Goal: Browse casually: Explore the website without a specific task or goal

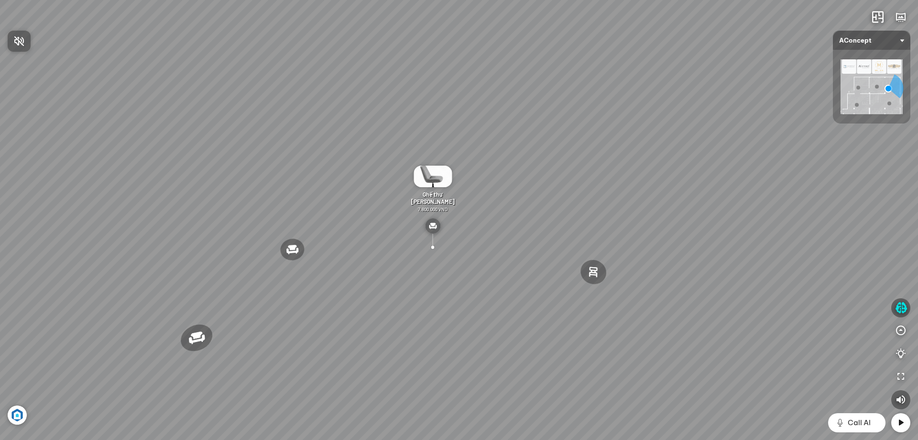
drag, startPoint x: 392, startPoint y: 212, endPoint x: 324, endPoint y: 214, distance: 67.5
click at [327, 214] on div at bounding box center [459, 220] width 918 height 440
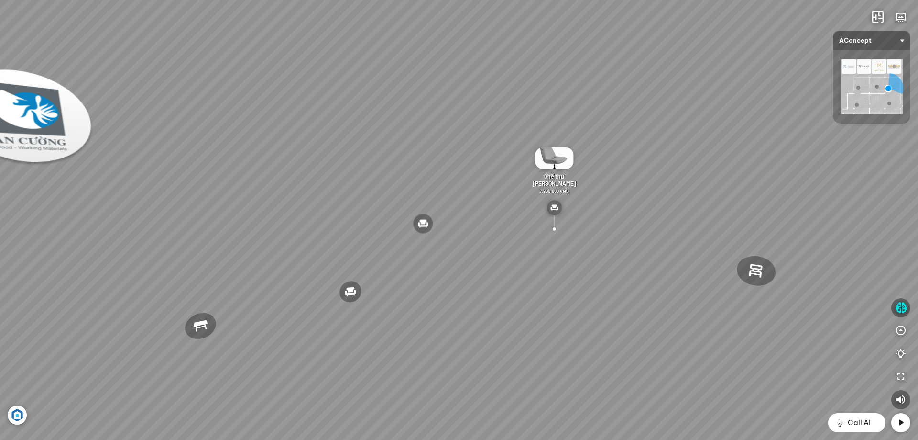
drag, startPoint x: 320, startPoint y: 212, endPoint x: 461, endPoint y: 188, distance: 143.2
click at [456, 189] on div "Đèn [PERSON_NAME] 5.300.000 VND Giường ngủ Palima 19.000.000 VND Bàn Cafe Tess …" at bounding box center [459, 220] width 918 height 440
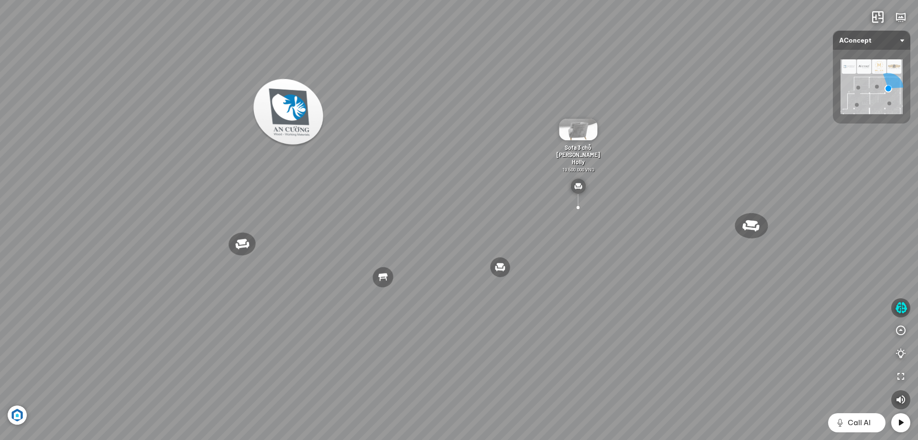
drag, startPoint x: 398, startPoint y: 195, endPoint x: 569, endPoint y: 185, distance: 171.1
click at [545, 184] on div "Đèn [PERSON_NAME] 5.300.000 VND Giường ngủ Palima 19.000.000 VND Bàn Cafe Tess …" at bounding box center [459, 220] width 918 height 440
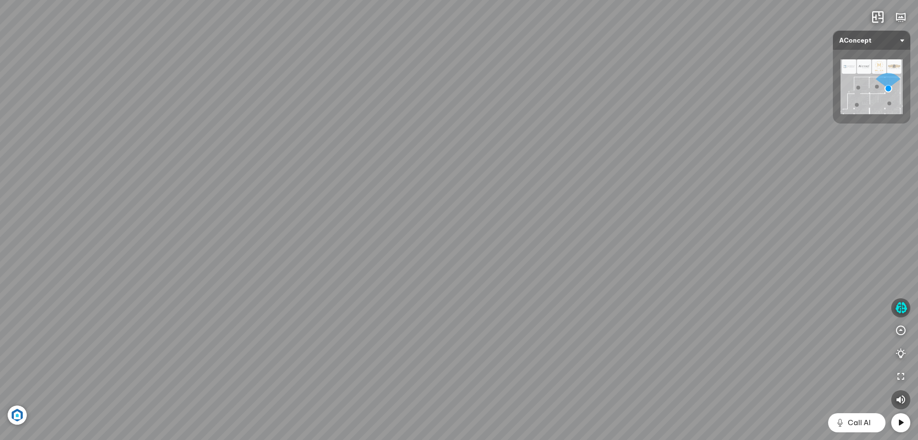
drag, startPoint x: 378, startPoint y: 197, endPoint x: 513, endPoint y: 196, distance: 134.4
click at [513, 196] on div "Đèn [PERSON_NAME] 5.300.000 VND Giường ngủ Palima 19.000.000 VND Bàn Cafe Tess …" at bounding box center [459, 220] width 918 height 440
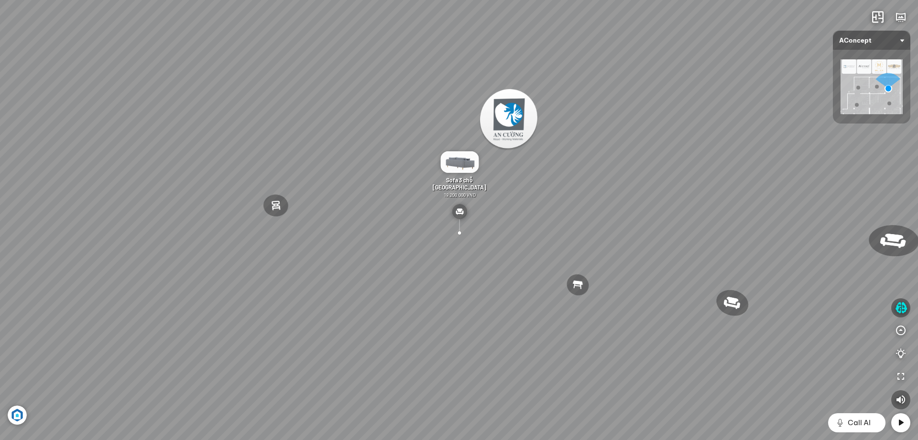
drag, startPoint x: 395, startPoint y: 218, endPoint x: 498, endPoint y: 215, distance: 102.9
click at [475, 216] on div "Đèn [PERSON_NAME] 5.300.000 VND Giường ngủ Palima 19.000.000 VND Bàn Cafe Tess …" at bounding box center [459, 220] width 918 height 440
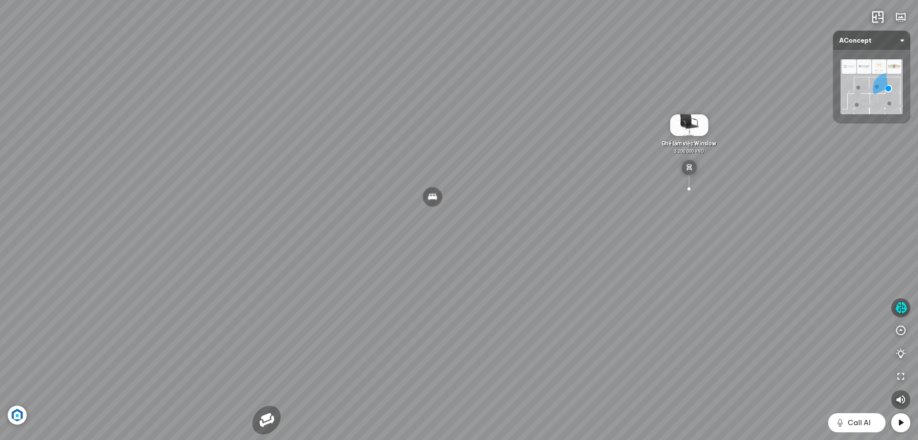
drag, startPoint x: 450, startPoint y: 198, endPoint x: 712, endPoint y: 180, distance: 262.3
click at [711, 180] on div "Đèn [PERSON_NAME] 5.300.000 VND Giường ngủ Palima 19.000.000 VND Bàn Cafe Tess …" at bounding box center [459, 220] width 918 height 440
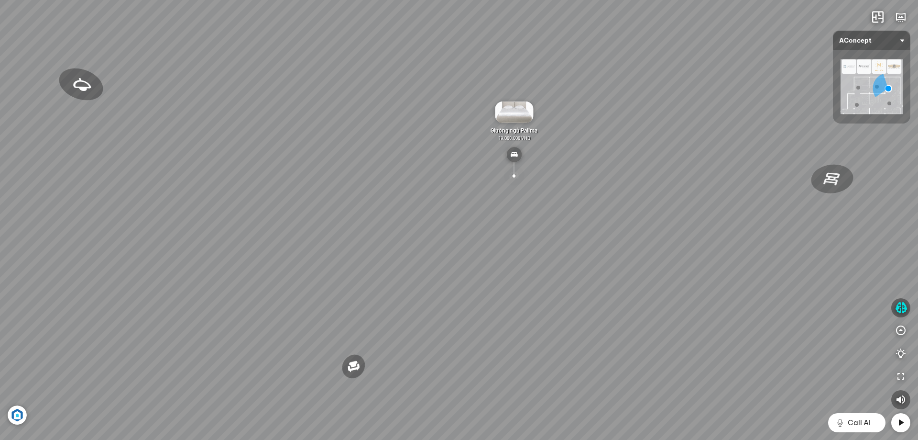
drag, startPoint x: 599, startPoint y: 186, endPoint x: 867, endPoint y: 118, distance: 276.2
click at [867, 118] on div "Đèn [PERSON_NAME] 5.300.000 VND Giường ngủ Palima 19.000.000 VND Bàn Cafe Tess …" at bounding box center [459, 220] width 918 height 440
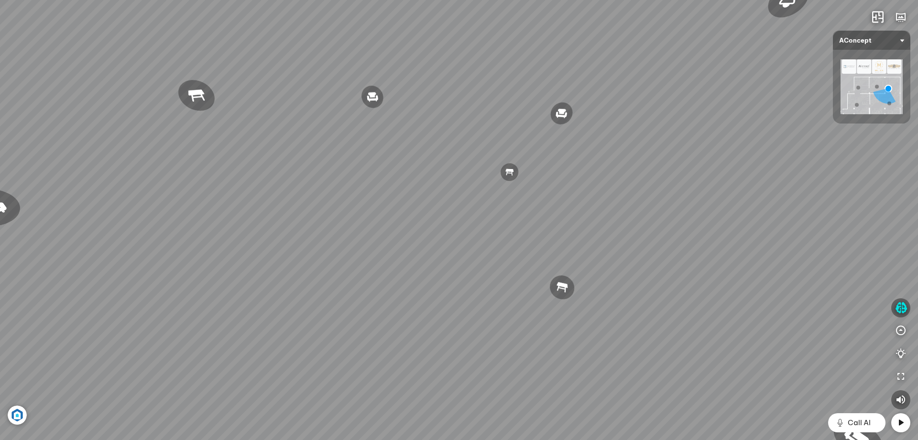
drag, startPoint x: 589, startPoint y: 133, endPoint x: 844, endPoint y: 116, distance: 255.5
click at [844, 115] on div "Đèn [PERSON_NAME] 5.300.000 VND Giường ngủ Palima 19.000.000 VND Bàn Cafe Tess …" at bounding box center [459, 220] width 918 height 440
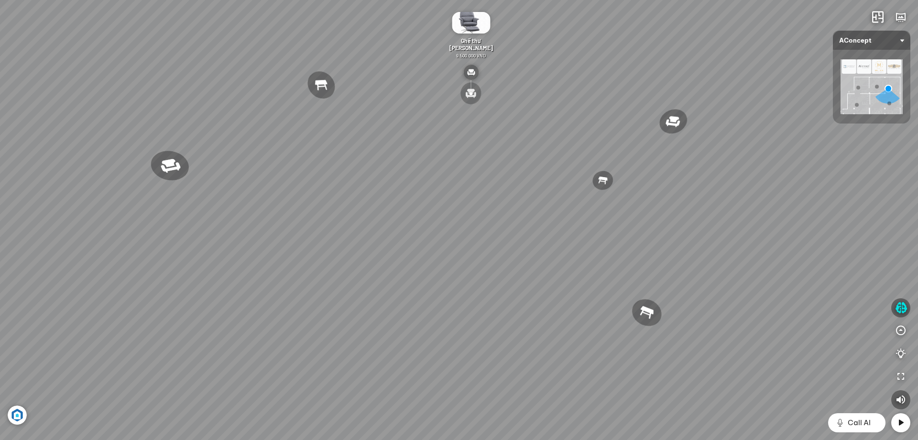
drag, startPoint x: 614, startPoint y: 119, endPoint x: 611, endPoint y: 199, distance: 80.4
click at [612, 196] on div "Đèn [PERSON_NAME] 5.300.000 VND Giường ngủ Palima 19.000.000 VND Bàn Cafe Tess …" at bounding box center [459, 220] width 918 height 440
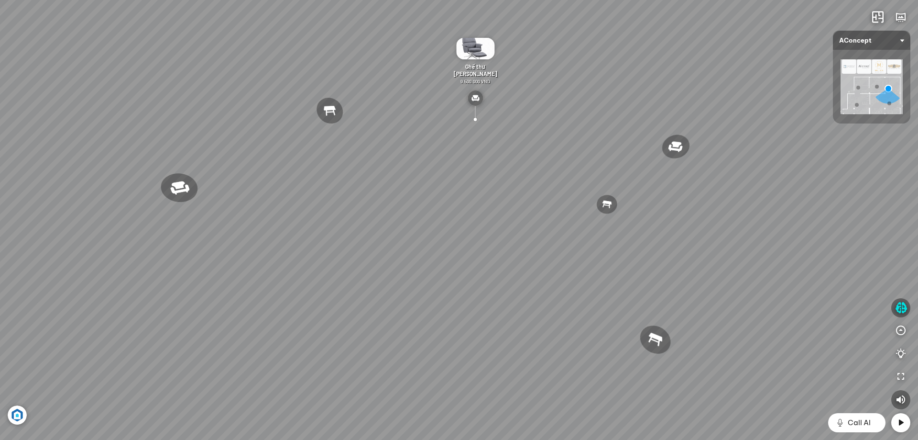
drag, startPoint x: 553, startPoint y: 256, endPoint x: 567, endPoint y: 115, distance: 141.8
click at [564, 126] on div "Đèn [PERSON_NAME] 5.300.000 VND Giường ngủ Palima 19.000.000 VND Bàn Cafe Tess …" at bounding box center [459, 220] width 918 height 440
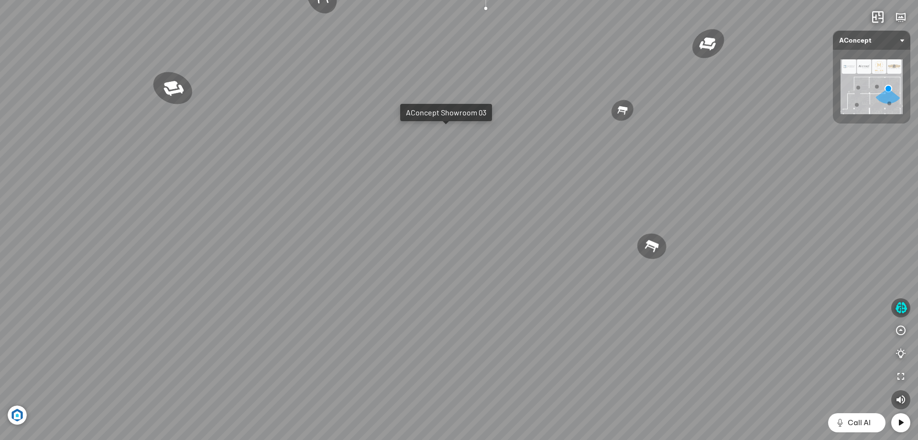
drag, startPoint x: 453, startPoint y: 130, endPoint x: 463, endPoint y: 221, distance: 91.5
click at [463, 221] on div "Đèn [PERSON_NAME] 5.300.000 VND Giường ngủ Palima 19.000.000 VND Bàn Cafe Tess …" at bounding box center [459, 220] width 918 height 440
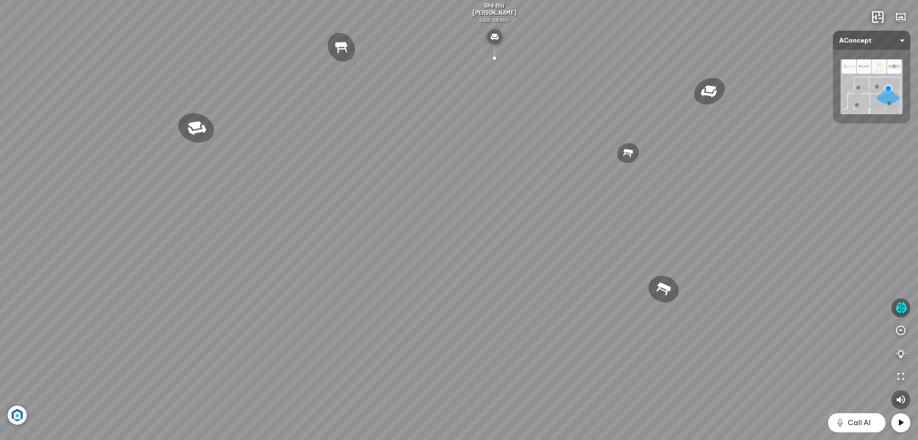
drag, startPoint x: 358, startPoint y: 144, endPoint x: 361, endPoint y: 221, distance: 76.6
click at [358, 167] on div "Đèn [PERSON_NAME] 5.300.000 VND Giường ngủ Palima 19.000.000 VND Bàn Cafe Tess …" at bounding box center [459, 220] width 918 height 440
drag, startPoint x: 429, startPoint y: 163, endPoint x: 275, endPoint y: 207, distance: 160.2
click at [282, 207] on div "Đèn [PERSON_NAME] 5.300.000 VND Giường ngủ Palima 19.000.000 VND Bàn Cafe Tess …" at bounding box center [459, 220] width 918 height 440
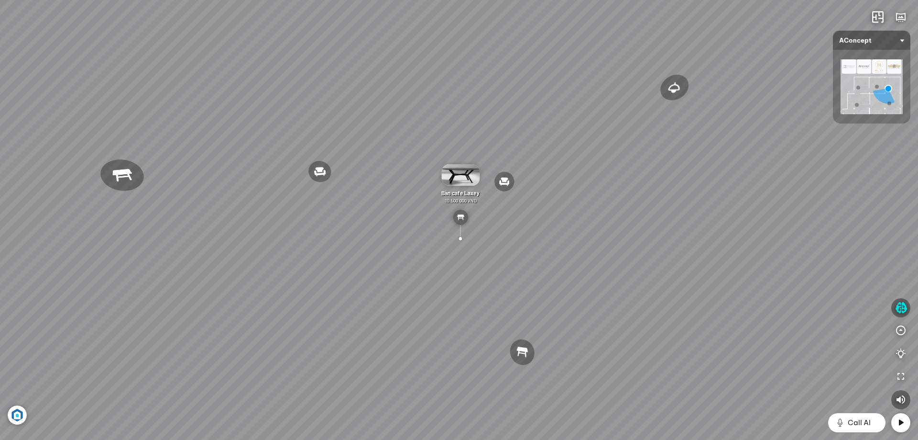
click at [422, 154] on div "Đèn [PERSON_NAME] 5.300.000 VND Giường ngủ Palima 19.000.000 VND Bàn Cafe Tess …" at bounding box center [459, 220] width 918 height 440
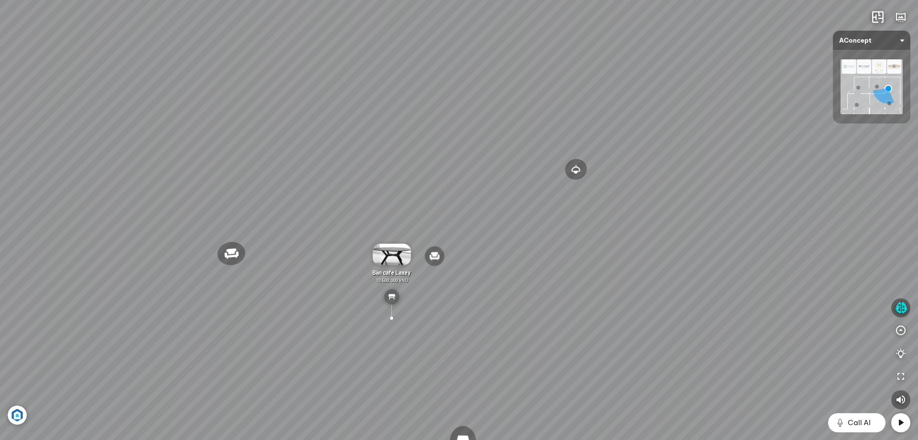
drag, startPoint x: 477, startPoint y: 160, endPoint x: 210, endPoint y: 172, distance: 267.2
click at [221, 172] on div "Đèn [PERSON_NAME] 5.300.000 VND Giường ngủ Palima 19.000.000 VND Bàn Cafe Tess …" at bounding box center [459, 220] width 918 height 440
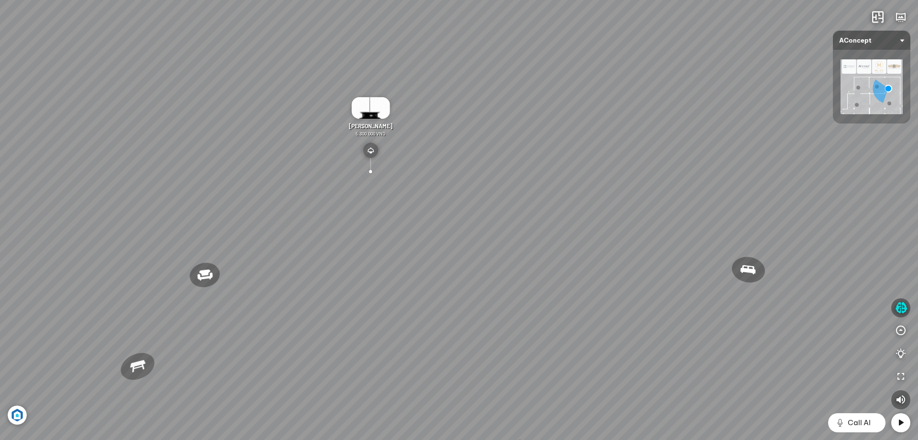
drag, startPoint x: 142, startPoint y: 172, endPoint x: 559, endPoint y: 117, distance: 420.7
click at [540, 120] on div "Đèn [PERSON_NAME] 5.300.000 VND Giường ngủ Palima 19.000.000 VND Bàn Cafe Tess …" at bounding box center [459, 220] width 918 height 440
drag, startPoint x: 636, startPoint y: 139, endPoint x: 469, endPoint y: 149, distance: 167.7
click at [469, 149] on div "Đèn [PERSON_NAME] 5.300.000 VND Giường ngủ Palima 19.000.000 VND Bàn Cafe Tess …" at bounding box center [459, 220] width 918 height 440
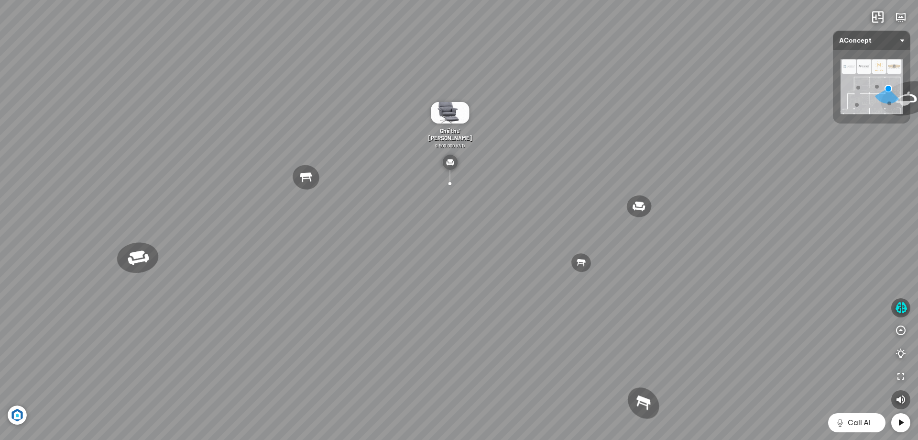
click at [548, 167] on div "Đèn [PERSON_NAME] 5.300.000 VND Giường ngủ Palima 19.000.000 VND Bàn Cafe Tess …" at bounding box center [459, 220] width 918 height 440
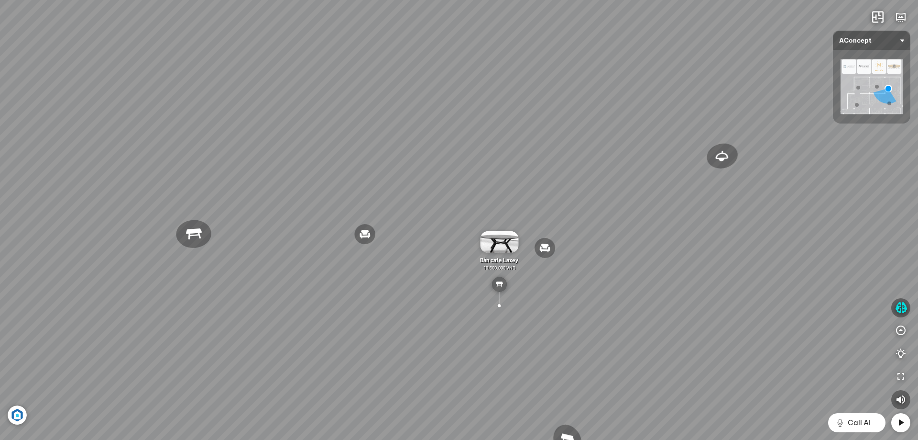
click at [464, 232] on div "Đèn [PERSON_NAME] 5.300.000 VND Giường ngủ Palima 19.000.000 VND Bàn Cafe Tess …" at bounding box center [459, 220] width 918 height 440
click at [448, 234] on div "Đèn [PERSON_NAME] 5.300.000 VND Giường ngủ Palima 19.000.000 VND Bàn Cafe Tess …" at bounding box center [459, 220] width 918 height 440
click at [458, 217] on div "Đèn [PERSON_NAME] 5.300.000 VND Giường ngủ Palima 19.000.000 VND Bàn Cafe Tess …" at bounding box center [459, 220] width 918 height 440
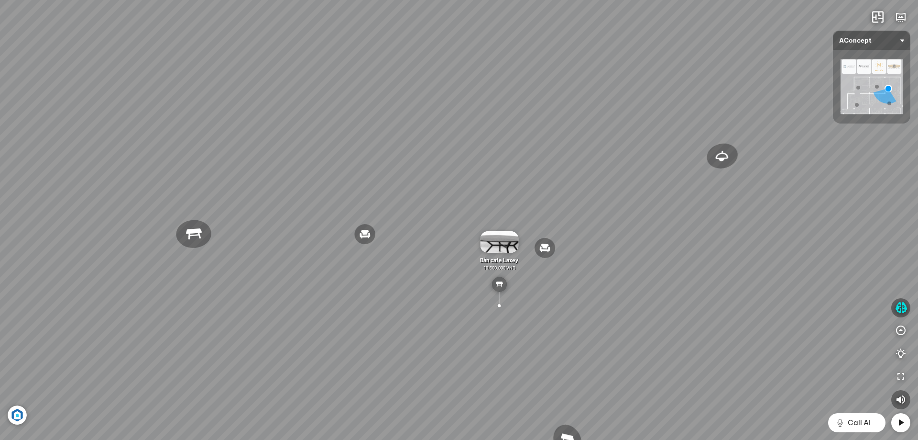
click at [458, 217] on div "Đèn [PERSON_NAME] 5.300.000 VND Giường ngủ Palima 19.000.000 VND Bàn Cafe Tess …" at bounding box center [459, 220] width 918 height 440
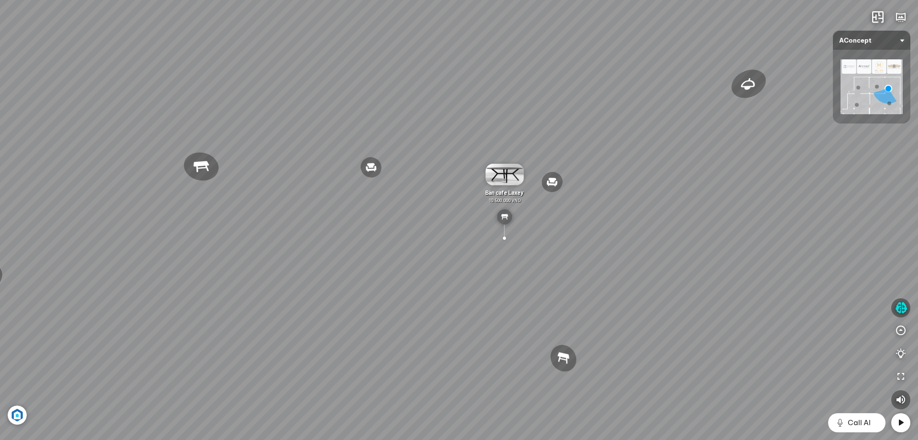
drag, startPoint x: 457, startPoint y: 216, endPoint x: 461, endPoint y: 133, distance: 82.4
click at [461, 133] on div "Đèn [PERSON_NAME] 5.300.000 VND Giường ngủ Palima 19.000.000 VND Bàn Cafe Tess …" at bounding box center [459, 220] width 918 height 440
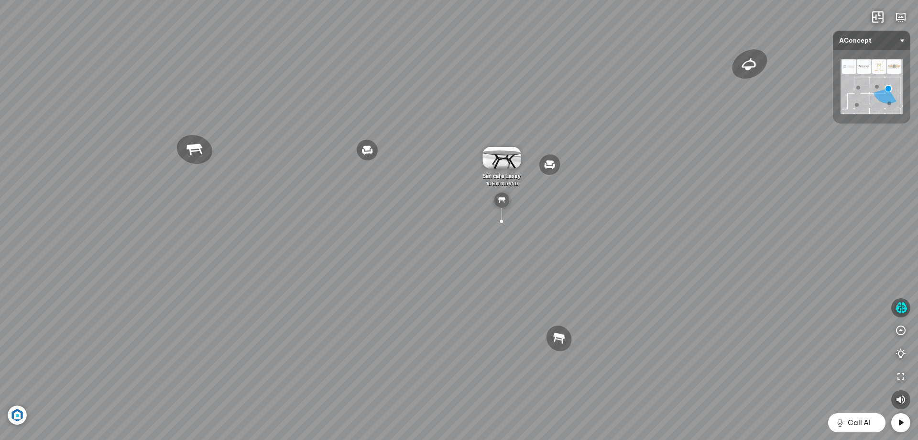
click at [461, 133] on div "Đèn [PERSON_NAME] 5.300.000 VND Giường ngủ Palima 19.000.000 VND Bàn Cafe Tess …" at bounding box center [459, 220] width 918 height 440
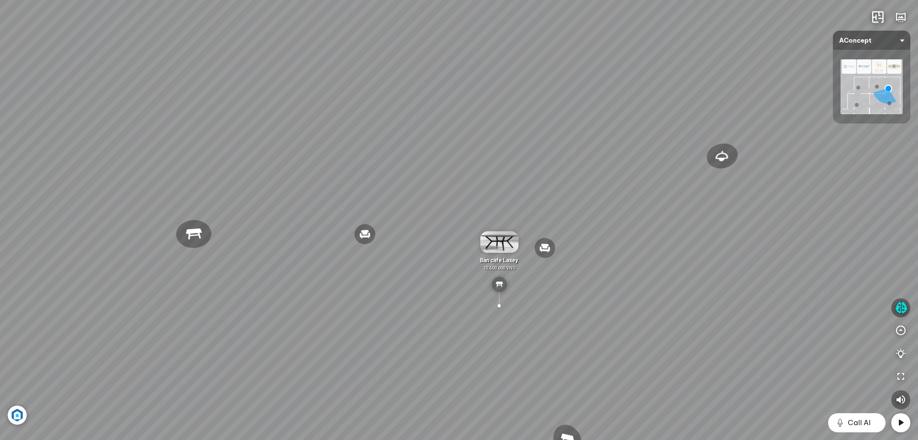
click at [461, 133] on div "Đèn [PERSON_NAME] 5.300.000 VND Giường ngủ Palima 19.000.000 VND Bàn Cafe Tess …" at bounding box center [459, 220] width 918 height 440
click at [463, 218] on div "Đèn [PERSON_NAME] 5.300.000 VND Giường ngủ Palima 19.000.000 VND Bàn Cafe Tess …" at bounding box center [459, 220] width 918 height 440
click at [460, 221] on div "Đèn [PERSON_NAME] 5.300.000 VND Giường ngủ Palima 19.000.000 VND Bàn Cafe Tess …" at bounding box center [459, 220] width 918 height 440
click at [458, 217] on div "Đèn [PERSON_NAME] 5.300.000 VND Giường ngủ Palima 19.000.000 VND Bàn Cafe Tess …" at bounding box center [459, 220] width 918 height 440
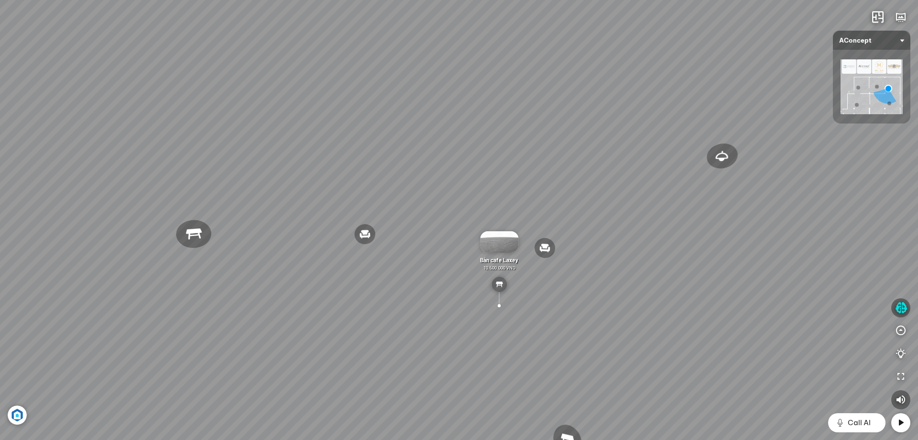
click at [458, 217] on div "Đèn [PERSON_NAME] 5.300.000 VND Giường ngủ Palima 19.000.000 VND Bàn Cafe Tess …" at bounding box center [459, 220] width 918 height 440
click at [502, 240] on img at bounding box center [499, 242] width 38 height 22
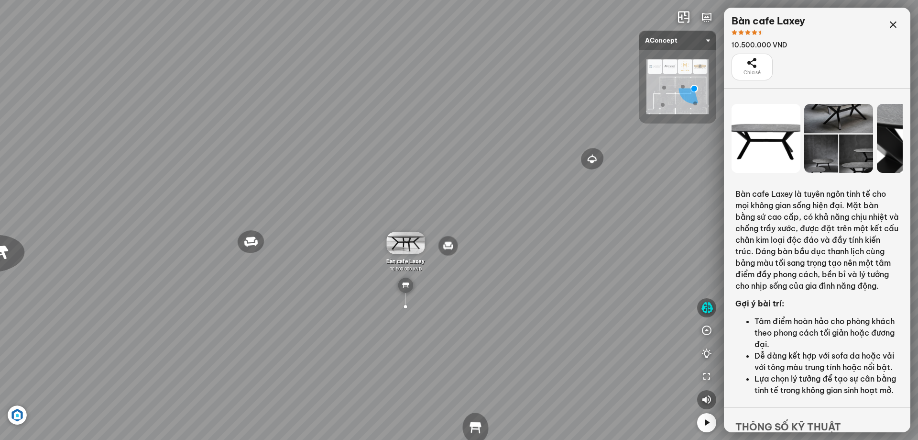
scroll to position [71, 0]
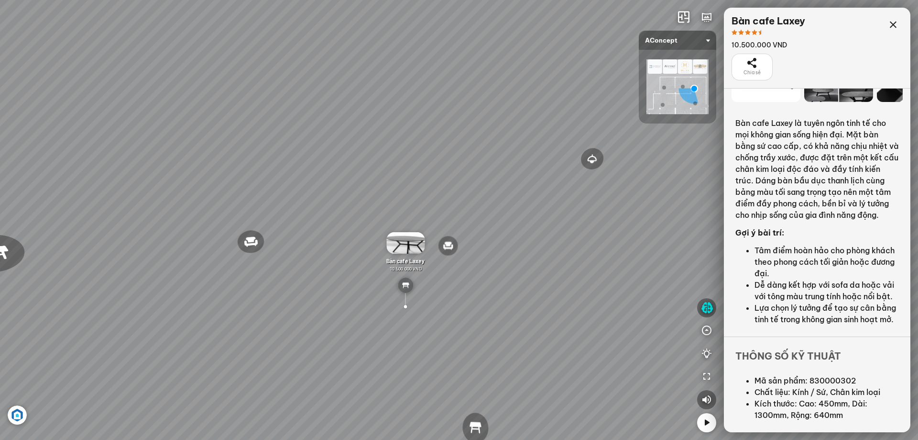
click at [364, 219] on div "Đèn [PERSON_NAME] 5.300.000 VND Giường ngủ Palima 19.000.000 VND Bàn Cafe Tess …" at bounding box center [459, 220] width 918 height 440
click at [703, 304] on icon "button" at bounding box center [707, 307] width 12 height 11
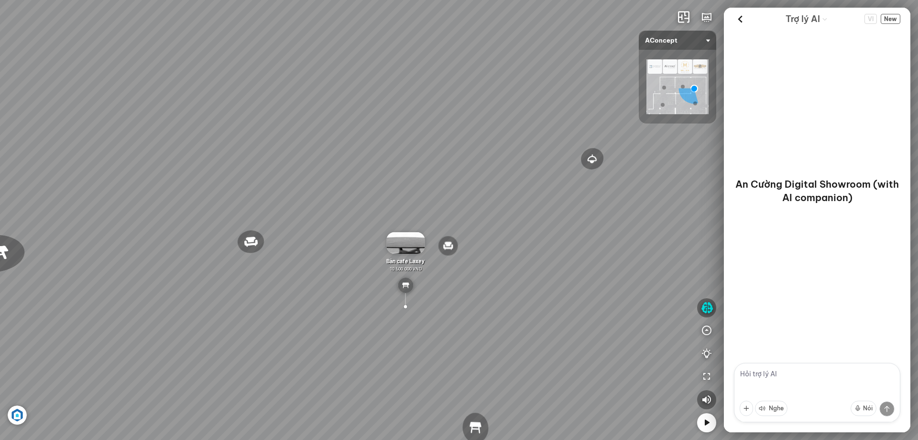
click at [789, 374] on textarea at bounding box center [817, 392] width 166 height 59
drag, startPoint x: 296, startPoint y: 279, endPoint x: 370, endPoint y: 276, distance: 73.7
click at [384, 269] on div "Đèn [PERSON_NAME] 5.300.000 VND Giường ngủ Palima 19.000.000 VND Bàn Cafe Tess …" at bounding box center [459, 220] width 918 height 440
drag, startPoint x: 410, startPoint y: 211, endPoint x: 202, endPoint y: 218, distance: 208.2
click at [202, 218] on div "Đèn [PERSON_NAME] 5.300.000 VND Giường ngủ Palima 19.000.000 VND Bàn Cafe Tess …" at bounding box center [459, 220] width 918 height 440
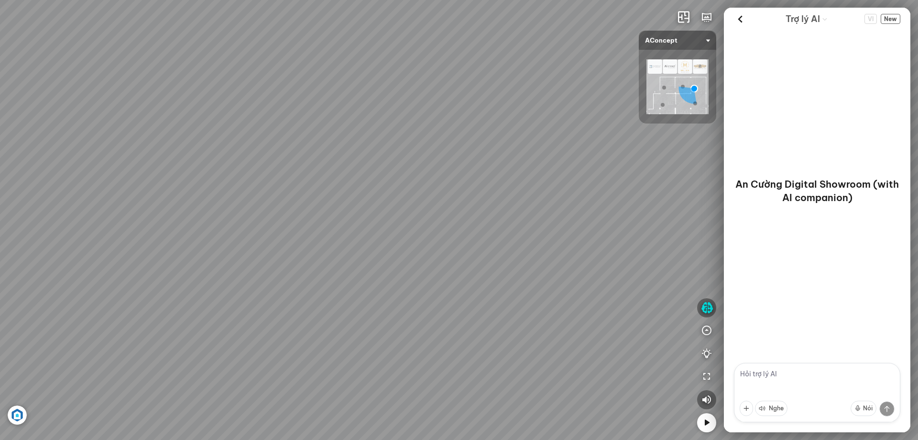
drag, startPoint x: 221, startPoint y: 212, endPoint x: 339, endPoint y: 213, distance: 118.2
click at [339, 213] on div "Đèn [PERSON_NAME] 5.300.000 VND Giường ngủ Palima 19.000.000 VND Bàn Cafe Tess …" at bounding box center [459, 220] width 918 height 440
drag, startPoint x: 190, startPoint y: 285, endPoint x: 332, endPoint y: 263, distance: 143.4
click at [334, 255] on div "Đèn [PERSON_NAME] 5.300.000 VND Giường ngủ Palima 19.000.000 VND Bàn Cafe Tess …" at bounding box center [459, 220] width 918 height 440
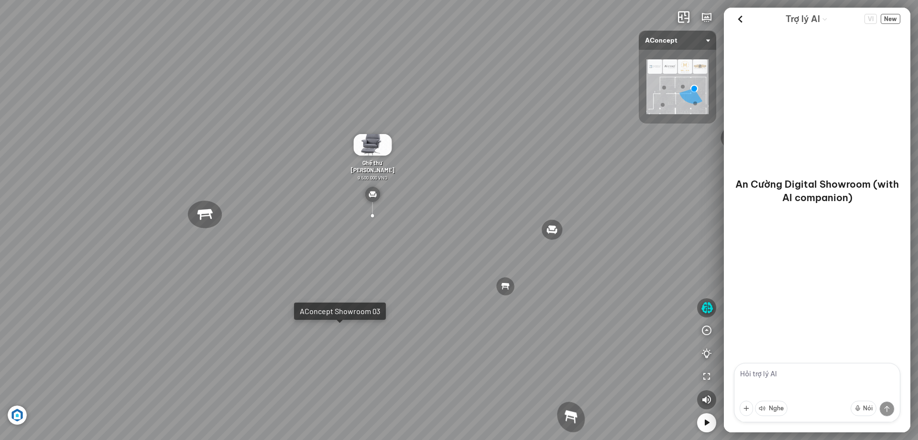
click at [339, 338] on div "Đèn [PERSON_NAME] 5.300.000 VND Giường ngủ Palima 19.000.000 VND Bàn Cafe Tess …" at bounding box center [459, 220] width 918 height 440
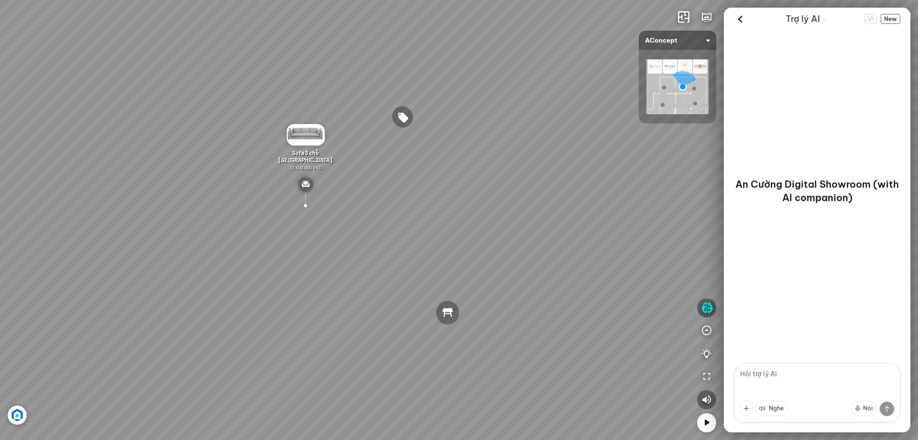
drag, startPoint x: 389, startPoint y: 250, endPoint x: 279, endPoint y: 255, distance: 110.6
click at [279, 255] on div "Tranh in Thành phố 7.000.000 VND Bàn làm việc [PERSON_NAME] 7.300.000 VND Gối T…" at bounding box center [459, 220] width 918 height 440
drag, startPoint x: 464, startPoint y: 246, endPoint x: 449, endPoint y: 387, distance: 141.9
click at [449, 387] on div "Tranh in Thành phố 7.000.000 VND Bàn làm việc [PERSON_NAME] 7.300.000 VND Gối T…" at bounding box center [459, 220] width 918 height 440
drag, startPoint x: 488, startPoint y: 235, endPoint x: 496, endPoint y: 280, distance: 45.1
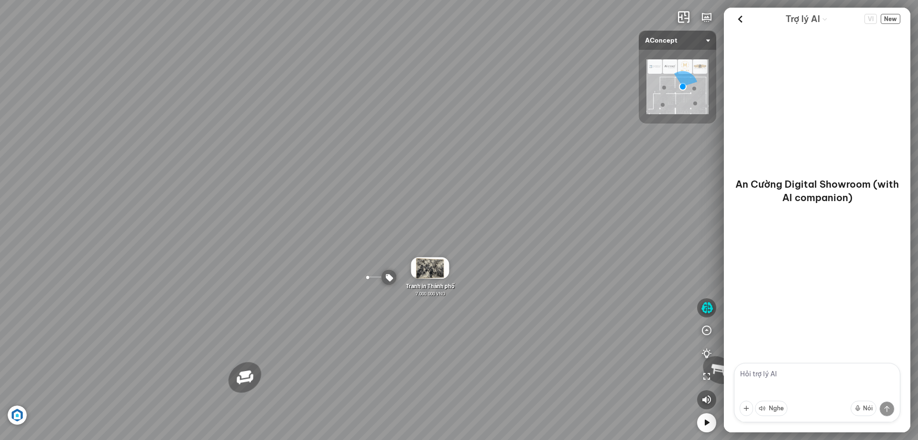
click at [492, 252] on div "Tranh in Thành phố 7.000.000 VND Bàn làm việc [PERSON_NAME] 7.300.000 VND Gối T…" at bounding box center [459, 220] width 918 height 440
drag, startPoint x: 498, startPoint y: 377, endPoint x: 466, endPoint y: 154, distance: 226.2
click at [469, 176] on div "Tranh in Thành phố 7.000.000 VND Bàn làm việc [PERSON_NAME] 7.300.000 VND Gối T…" at bounding box center [459, 220] width 918 height 440
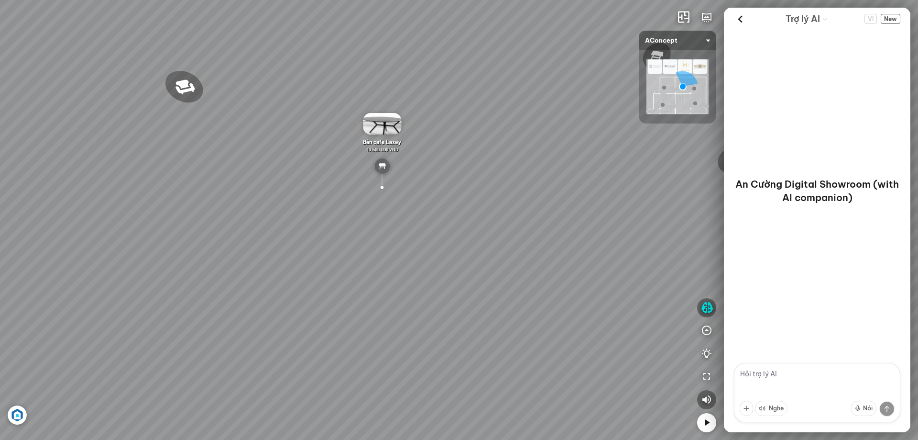
drag, startPoint x: 497, startPoint y: 256, endPoint x: 448, endPoint y: 107, distance: 156.7
click at [458, 144] on div "Tranh in Thành phố 7.000.000 VND Bàn làm việc [PERSON_NAME] 7.300.000 VND Gối T…" at bounding box center [459, 220] width 918 height 440
drag, startPoint x: 197, startPoint y: 276, endPoint x: 421, endPoint y: 396, distance: 254.4
click at [421, 396] on div "Tranh in Thành phố 7.000.000 VND Bàn làm việc [PERSON_NAME] 7.300.000 VND Gối T…" at bounding box center [459, 220] width 918 height 440
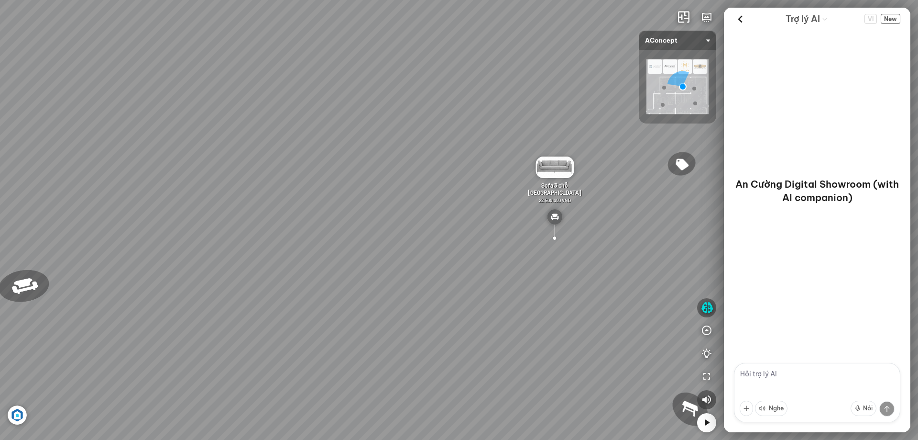
drag, startPoint x: 362, startPoint y: 236, endPoint x: 464, endPoint y: 387, distance: 181.8
click at [464, 387] on div "Tranh in Thành phố 7.000.000 VND Bàn làm việc [PERSON_NAME] 7.300.000 VND Gối T…" at bounding box center [459, 220] width 918 height 440
drag, startPoint x: 456, startPoint y: 319, endPoint x: 500, endPoint y: 390, distance: 83.6
click at [500, 390] on div "Tranh in Thành phố 7.000.000 VND Bàn làm việc [PERSON_NAME] 7.300.000 VND Gối T…" at bounding box center [459, 220] width 918 height 440
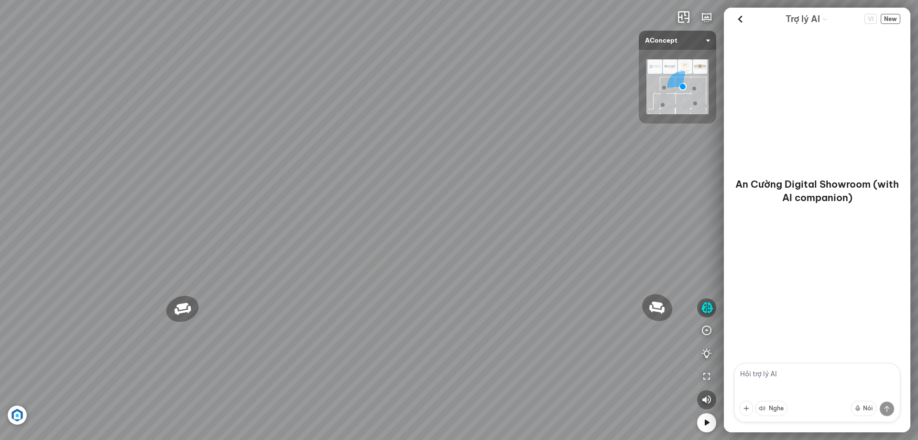
drag, startPoint x: 489, startPoint y: 339, endPoint x: 490, endPoint y: 276, distance: 63.2
click at [490, 276] on div "Tranh in Thành phố 7.000.000 VND Bàn làm việc [PERSON_NAME] 7.300.000 VND Gối T…" at bounding box center [459, 220] width 918 height 440
drag, startPoint x: 492, startPoint y: 347, endPoint x: 497, endPoint y: 324, distance: 23.5
click at [506, 335] on div "Tranh in Thành phố 7.000.000 VND Bàn làm việc [PERSON_NAME] 7.300.000 VND Gối T…" at bounding box center [459, 220] width 918 height 440
drag, startPoint x: 519, startPoint y: 289, endPoint x: 475, endPoint y: 355, distance: 79.1
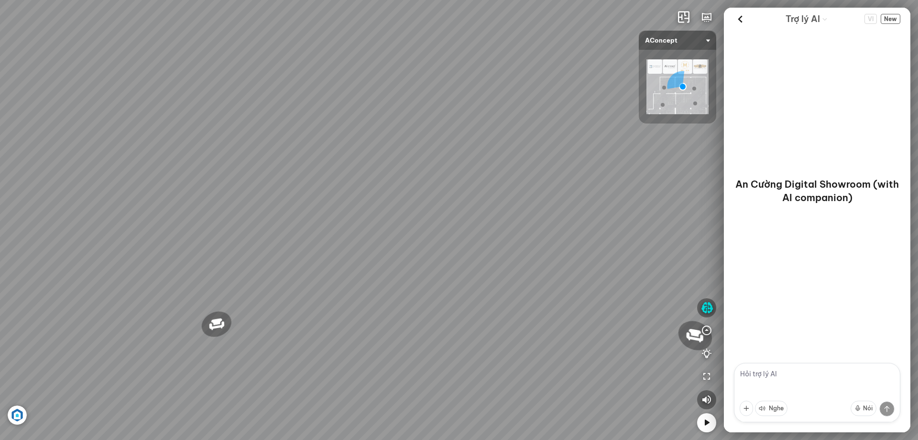
click at [475, 355] on div "Tranh in Thành phố 7.000.000 VND Bàn làm việc [PERSON_NAME] 7.300.000 VND Gối T…" at bounding box center [459, 220] width 918 height 440
drag, startPoint x: 469, startPoint y: 228, endPoint x: 549, endPoint y: 209, distance: 82.6
click at [532, 210] on div "Tranh in Thành phố 7.000.000 VND Bàn làm việc [PERSON_NAME] 7.300.000 VND Gối T…" at bounding box center [459, 220] width 918 height 440
drag, startPoint x: 354, startPoint y: 204, endPoint x: 469, endPoint y: 175, distance: 118.9
click at [396, 193] on div "Tranh in Thành phố 7.000.000 VND Bàn làm việc [PERSON_NAME] 7.300.000 VND Gối T…" at bounding box center [459, 220] width 918 height 440
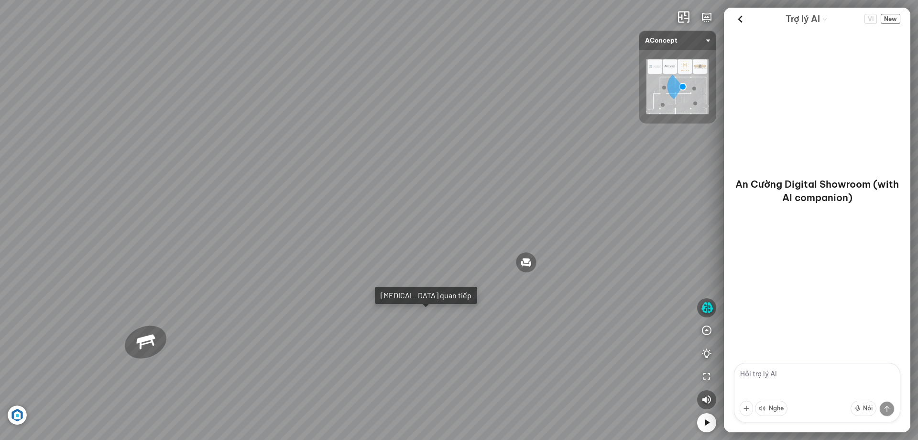
click at [426, 299] on div "[MEDICAL_DATA] quan tiếp" at bounding box center [426, 295] width 91 height 10
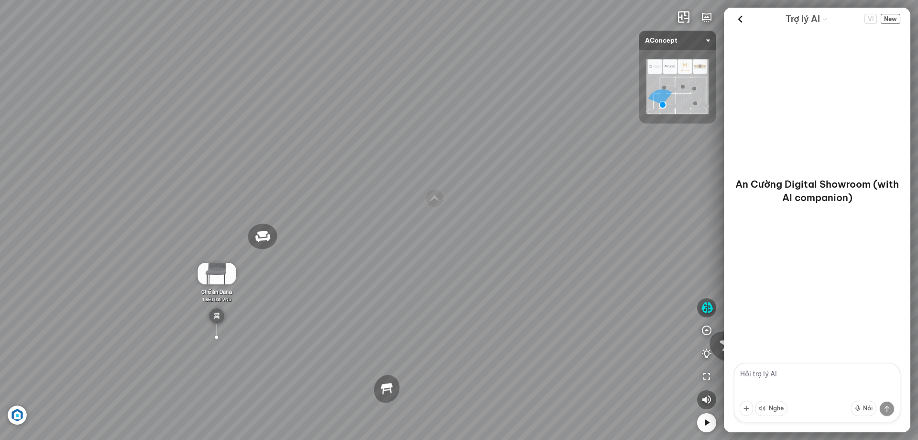
drag, startPoint x: 462, startPoint y: 175, endPoint x: 232, endPoint y: 184, distance: 230.3
click at [236, 184] on div "Sofa 2 chỗ Biloxi 15.000.000 VND Sofa góc trái Perth 38.500.000 VND [GEOGRAPHIC…" at bounding box center [459, 220] width 918 height 440
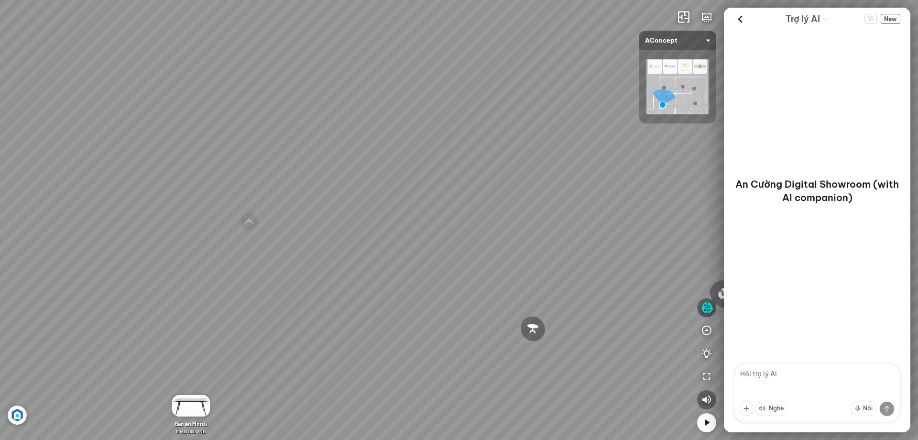
drag, startPoint x: 411, startPoint y: 216, endPoint x: 250, endPoint y: 220, distance: 160.8
click at [257, 222] on div "Sofa 2 chỗ Biloxi 15.000.000 VND Sofa góc trái Perth 38.500.000 VND [GEOGRAPHIC…" at bounding box center [459, 220] width 918 height 440
drag, startPoint x: 437, startPoint y: 293, endPoint x: 323, endPoint y: 265, distance: 117.3
click at [333, 265] on div "Sofa 2 chỗ Biloxi 15.000.000 VND Sofa góc trái Perth 38.500.000 VND [GEOGRAPHIC…" at bounding box center [459, 220] width 918 height 440
drag, startPoint x: 544, startPoint y: 243, endPoint x: 530, endPoint y: 270, distance: 30.6
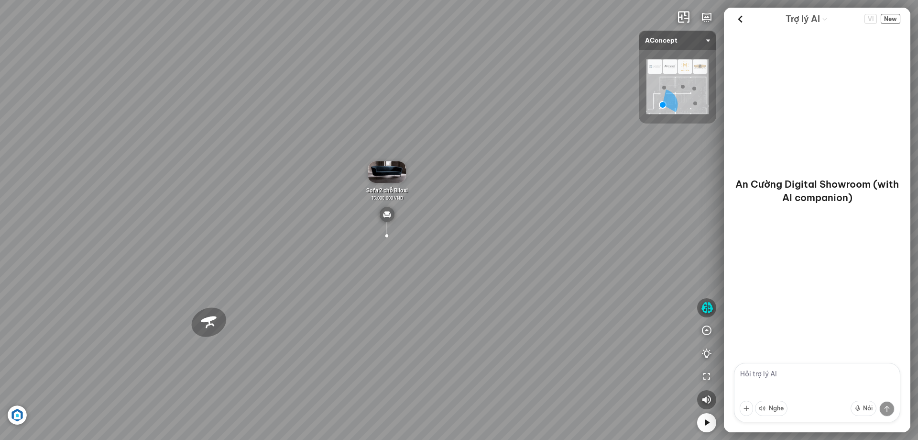
click at [536, 265] on div "Sofa 2 chỗ Biloxi 15.000.000 VND Sofa góc trái Perth 38.500.000 VND [GEOGRAPHIC…" at bounding box center [459, 220] width 918 height 440
drag, startPoint x: 476, startPoint y: 282, endPoint x: 361, endPoint y: 282, distance: 115.3
click at [364, 282] on div "Sofa 2 chỗ Biloxi 15.000.000 VND Sofa góc trái Perth 38.500.000 VND [GEOGRAPHIC…" at bounding box center [459, 220] width 918 height 440
drag, startPoint x: 554, startPoint y: 264, endPoint x: 290, endPoint y: 265, distance: 264.5
click at [292, 267] on div "Sofa 2 chỗ Biloxi 15.000.000 VND Sofa góc trái Perth 38.500.000 VND [GEOGRAPHIC…" at bounding box center [459, 220] width 918 height 440
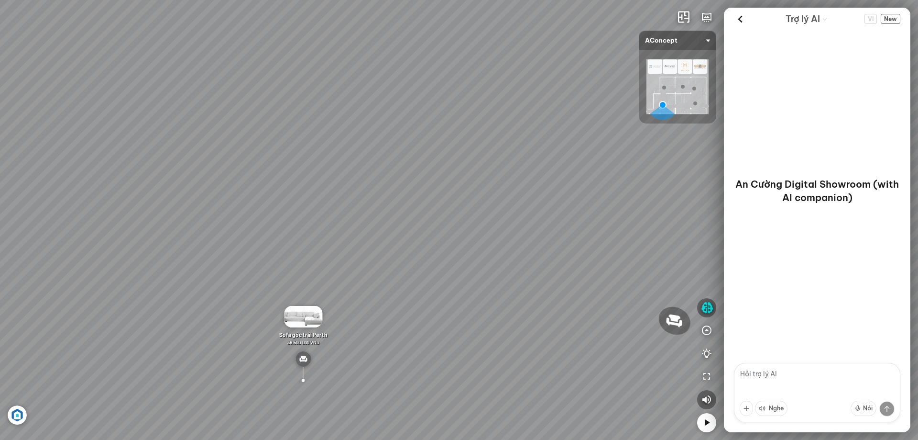
drag, startPoint x: 453, startPoint y: 257, endPoint x: 212, endPoint y: 262, distance: 241.6
click at [222, 261] on div "Sofa 2 chỗ Biloxi 15.000.000 VND Sofa góc trái Perth 38.500.000 VND [GEOGRAPHIC…" at bounding box center [459, 220] width 918 height 440
drag, startPoint x: 510, startPoint y: 248, endPoint x: 262, endPoint y: 249, distance: 248.3
click at [398, 249] on div "Sofa 2 chỗ Biloxi 15.000.000 VND Sofa góc trái Perth 38.500.000 VND [GEOGRAPHIC…" at bounding box center [459, 220] width 918 height 440
drag, startPoint x: 489, startPoint y: 234, endPoint x: 338, endPoint y: 232, distance: 150.7
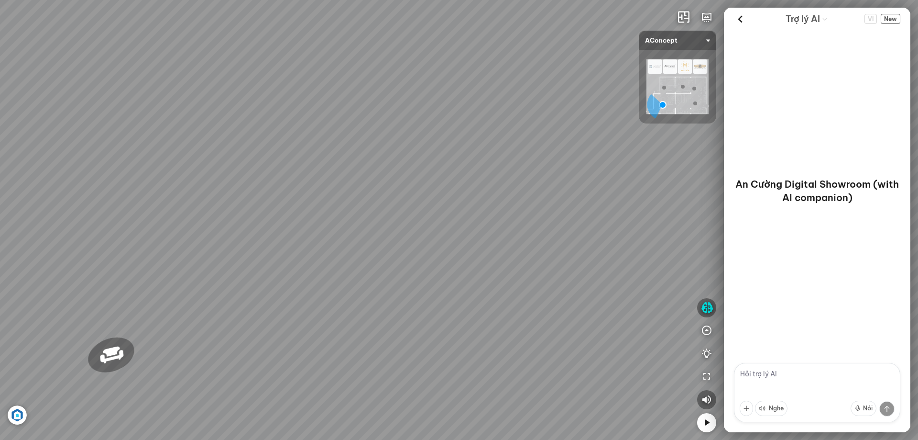
click at [405, 233] on div "Sofa 2 chỗ Biloxi 15.000.000 VND Sofa góc trái Perth 38.500.000 VND [GEOGRAPHIC…" at bounding box center [459, 220] width 918 height 440
drag, startPoint x: 524, startPoint y: 276, endPoint x: 124, endPoint y: 275, distance: 399.9
click at [124, 275] on div "Sofa 2 chỗ Biloxi 15.000.000 VND Sofa góc trái Perth 38.500.000 VND [GEOGRAPHIC…" at bounding box center [459, 220] width 918 height 440
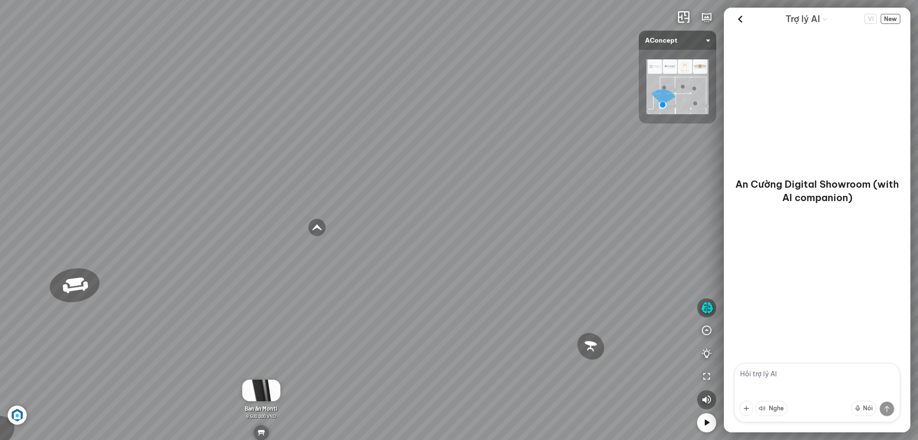
click at [369, 366] on div "Sofa 2 chỗ Biloxi 15.000.000 VND Sofa góc trái Perth 38.500.000 VND [GEOGRAPHIC…" at bounding box center [459, 220] width 918 height 440
drag, startPoint x: 261, startPoint y: 265, endPoint x: 411, endPoint y: 318, distance: 159.0
click at [411, 318] on div "Tủ đầu giường Florence 3.000.000 VND Bàn Cafe Cadiz 5.500.000 VND Sofa 3 chỗ Su…" at bounding box center [459, 220] width 918 height 440
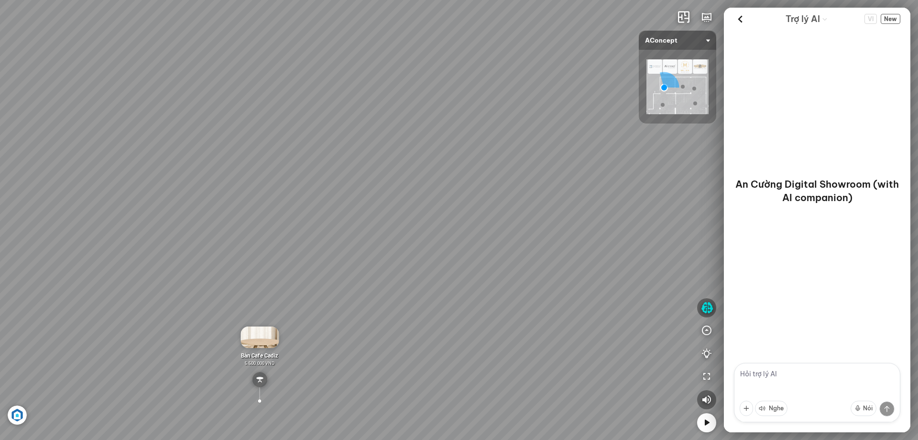
click at [349, 399] on div "Tủ đầu giường Florence 3.000.000 VND Bàn Cafe Cadiz 5.500.000 VND Sofa 3 chỗ Su…" at bounding box center [459, 220] width 918 height 440
click at [265, 342] on img at bounding box center [260, 337] width 38 height 22
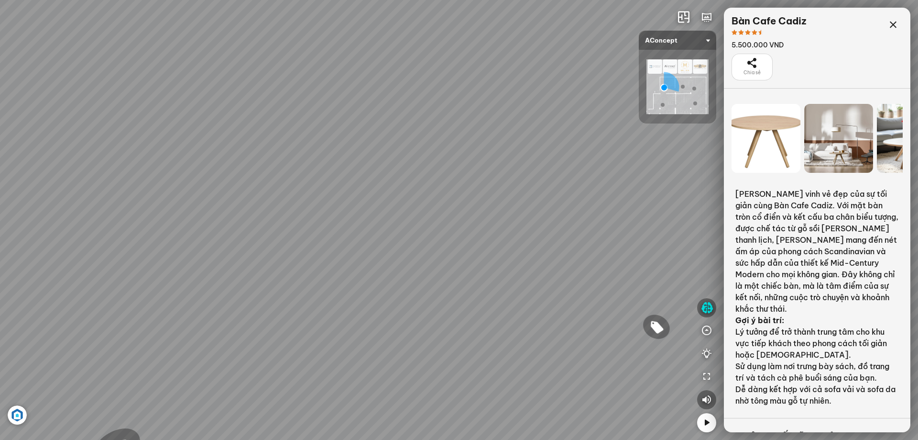
drag, startPoint x: 398, startPoint y: 279, endPoint x: 491, endPoint y: 228, distance: 106.2
click at [419, 269] on div "Tủ đầu giường Florence 3.000.000 VND Bàn Cafe Cadiz 5.500.000 VND Sofa 3 chỗ Su…" at bounding box center [459, 220] width 918 height 440
drag, startPoint x: 491, startPoint y: 228, endPoint x: 544, endPoint y: 178, distance: 72.1
click at [541, 181] on div "Tủ đầu giường Florence 3.000.000 VND Bàn Cafe Cadiz 5.500.000 VND Sofa 3 chỗ Su…" at bounding box center [459, 220] width 918 height 440
drag, startPoint x: 398, startPoint y: 348, endPoint x: 458, endPoint y: 388, distance: 71.8
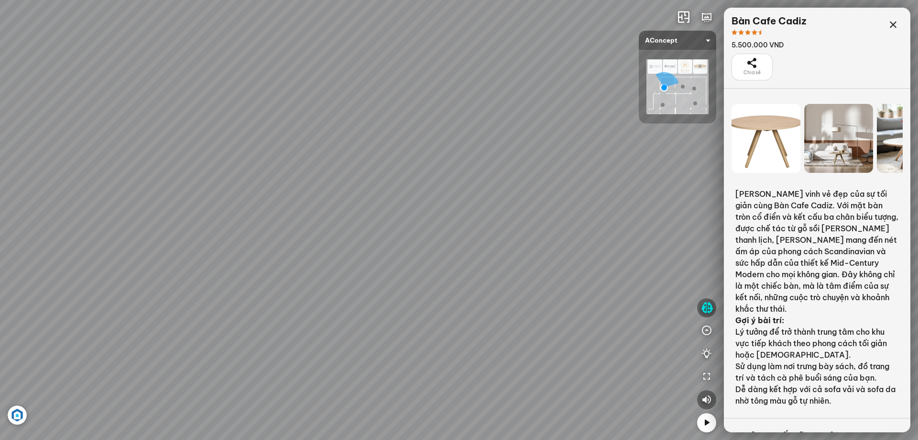
click at [458, 388] on div "Tủ đầu giường Florence 3.000.000 VND Bàn Cafe Cadiz 5.500.000 VND Sofa 3 chỗ Su…" at bounding box center [459, 220] width 918 height 440
drag, startPoint x: 387, startPoint y: 361, endPoint x: 354, endPoint y: 329, distance: 46.0
click at [354, 329] on div "Tủ đầu giường Florence 3.000.000 VND Bàn Cafe Cadiz 5.500.000 VND Sofa 3 chỗ Su…" at bounding box center [459, 220] width 918 height 440
drag, startPoint x: 381, startPoint y: 348, endPoint x: 539, endPoint y: 354, distance: 158.0
click at [539, 354] on div "Tủ đầu giường Florence 3.000.000 VND Bàn Cafe Cadiz 5.500.000 VND Sofa 3 chỗ Su…" at bounding box center [459, 220] width 918 height 440
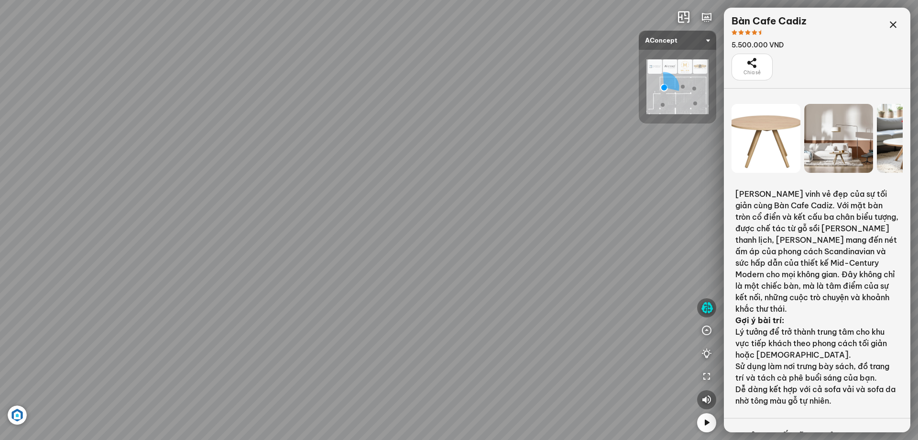
drag, startPoint x: 610, startPoint y: 371, endPoint x: 307, endPoint y: 437, distance: 310.4
click at [308, 437] on div "Tủ đầu giường Florence 3.000.000 VND Bàn Cafe Cadiz 5.500.000 VND Sofa 3 chỗ Su…" at bounding box center [459, 220] width 918 height 440
drag, startPoint x: 300, startPoint y: 396, endPoint x: 434, endPoint y: 51, distance: 369.7
click at [435, 51] on div "Tủ đầu giường Florence 3.000.000 VND Bàn Cafe Cadiz 5.500.000 VND Sofa 3 chỗ Su…" at bounding box center [459, 220] width 918 height 440
drag, startPoint x: 313, startPoint y: 93, endPoint x: 520, endPoint y: 388, distance: 360.0
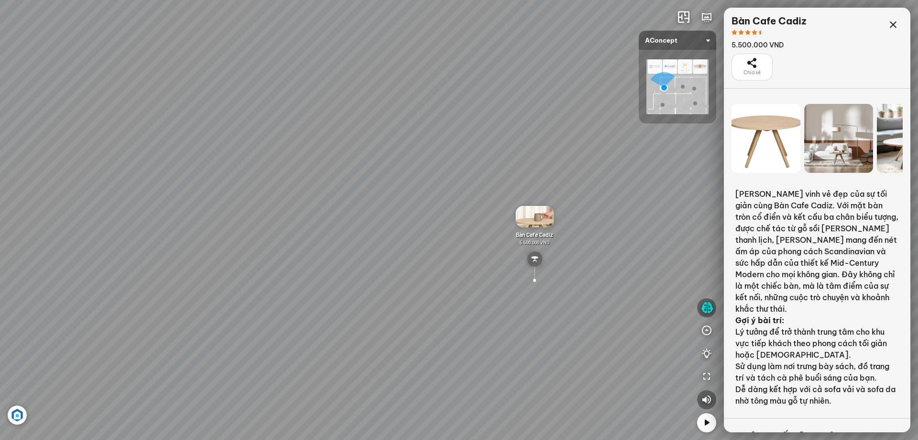
click at [520, 388] on div "Tủ đầu giường Florence 3.000.000 VND Bàn Cafe Cadiz 5.500.000 VND Sofa 3 chỗ Su…" at bounding box center [459, 220] width 918 height 440
drag, startPoint x: 569, startPoint y: 104, endPoint x: 679, endPoint y: 145, distance: 117.5
click at [678, 144] on div "Tủ đầu giường Florence 3.000.000 VND Bàn Cafe Cadiz 5.500.000 VND Sofa 3 chỗ Su…" at bounding box center [459, 220] width 918 height 440
drag, startPoint x: 573, startPoint y: 212, endPoint x: 298, endPoint y: 150, distance: 282.6
click at [313, 153] on div "Tủ đầu giường Florence 3.000.000 VND Bàn Cafe Cadiz 5.500.000 VND Sofa 3 chỗ Su…" at bounding box center [459, 220] width 918 height 440
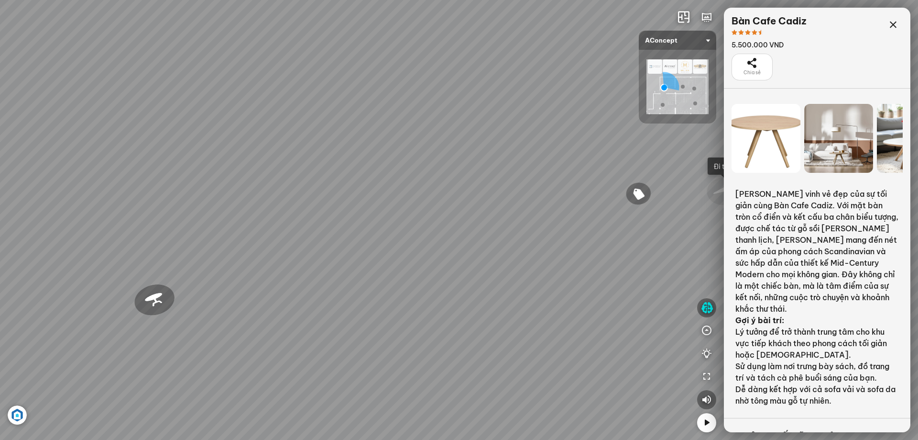
drag, startPoint x: 241, startPoint y: 119, endPoint x: 123, endPoint y: 207, distance: 146.6
click at [121, 197] on div "Tủ đầu giường Florence 3.000.000 VND Bàn Cafe Cadiz 5.500.000 VND Sofa 3 chỗ Su…" at bounding box center [459, 220] width 918 height 440
drag, startPoint x: 273, startPoint y: 315, endPoint x: 335, endPoint y: 148, distance: 178.3
click at [335, 161] on div "Tủ đầu giường Florence 3.000.000 VND Bàn Cafe Cadiz 5.500.000 VND Sofa 3 chỗ Su…" at bounding box center [459, 220] width 918 height 440
drag, startPoint x: 233, startPoint y: 284, endPoint x: 350, endPoint y: 309, distance: 118.9
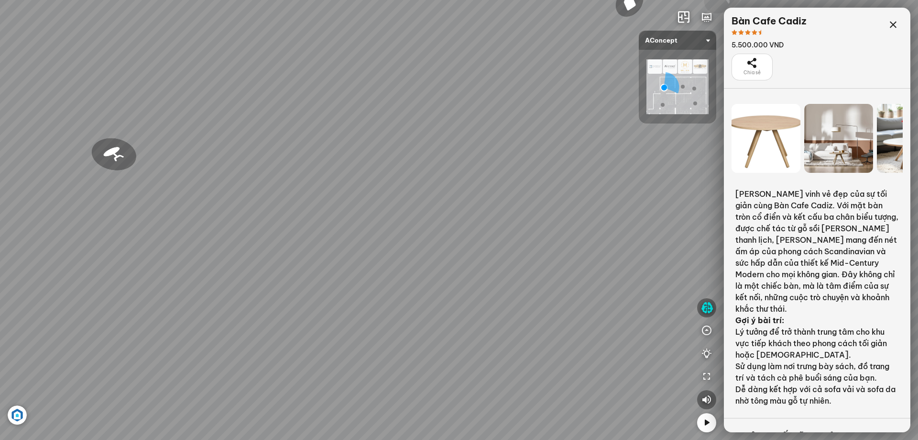
click at [342, 309] on div "Tủ đầu giường Florence 3.000.000 VND Bàn Cafe Cadiz 5.500.000 VND Sofa 3 chỗ Su…" at bounding box center [459, 220] width 918 height 440
drag, startPoint x: 407, startPoint y: 278, endPoint x: 538, endPoint y: 302, distance: 133.8
click at [538, 302] on div "Tủ đầu giường Florence 3.000.000 VND Bàn Cafe Cadiz 5.500.000 VND Sofa 3 chỗ Su…" at bounding box center [459, 220] width 918 height 440
drag, startPoint x: 539, startPoint y: 308, endPoint x: 486, endPoint y: 385, distance: 92.9
click at [486, 385] on div "Tủ đầu giường Florence 3.000.000 VND Bàn Cafe Cadiz 5.500.000 VND Sofa 3 chỗ Su…" at bounding box center [459, 220] width 918 height 440
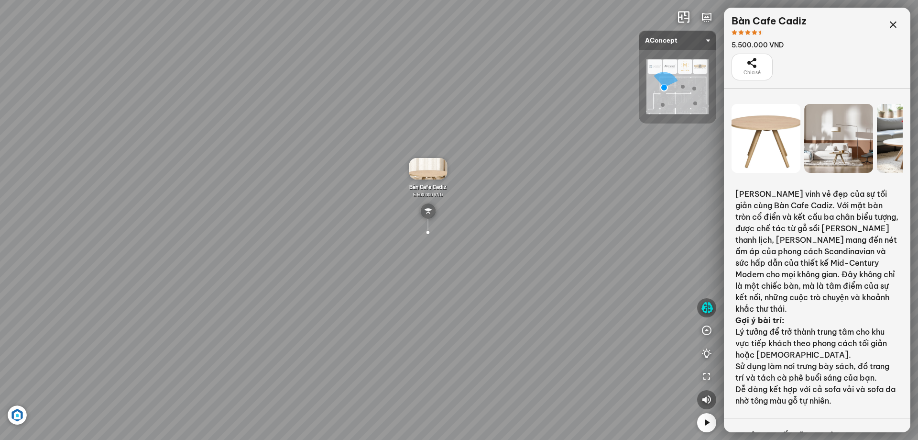
scroll to position [70, 0]
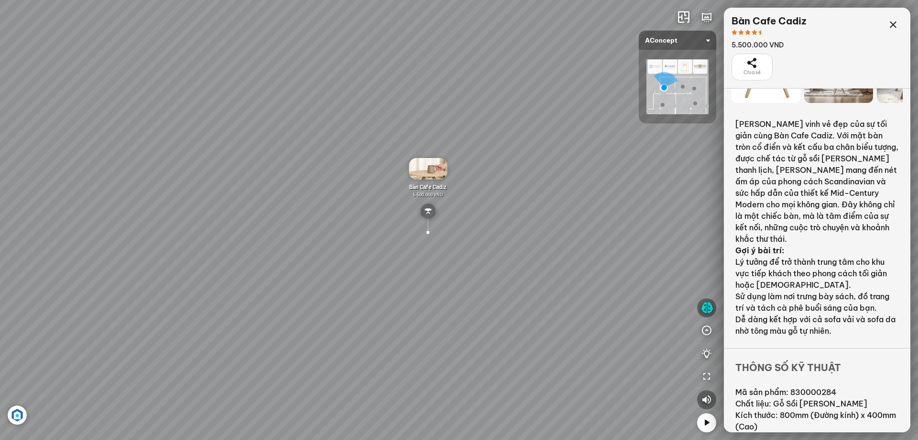
click at [487, 346] on div "Tủ đầu giường Florence 3.000.000 VND Bàn Cafe Cadiz 5.500.000 VND Sofa 3 chỗ Su…" at bounding box center [459, 220] width 918 height 440
click at [317, 301] on div "Tủ đầu giường Florence 3.000.000 VND Bàn Cafe Cadiz 5.500.000 VND Sofa 3 chỗ Su…" at bounding box center [459, 220] width 918 height 440
click at [302, 200] on div "Tủ đầu giường Florence 3.000.000 VND Bàn Cafe Cadiz 5.500.000 VND Sofa 3 chỗ Su…" at bounding box center [459, 220] width 918 height 440
click at [258, 214] on div "Tủ đầu giường Florence 3.000.000 VND Bàn Cafe Cadiz 5.500.000 VND Sofa 3 chỗ Su…" at bounding box center [459, 220] width 918 height 440
click at [431, 193] on span "5.500.000 VND" at bounding box center [428, 194] width 30 height 6
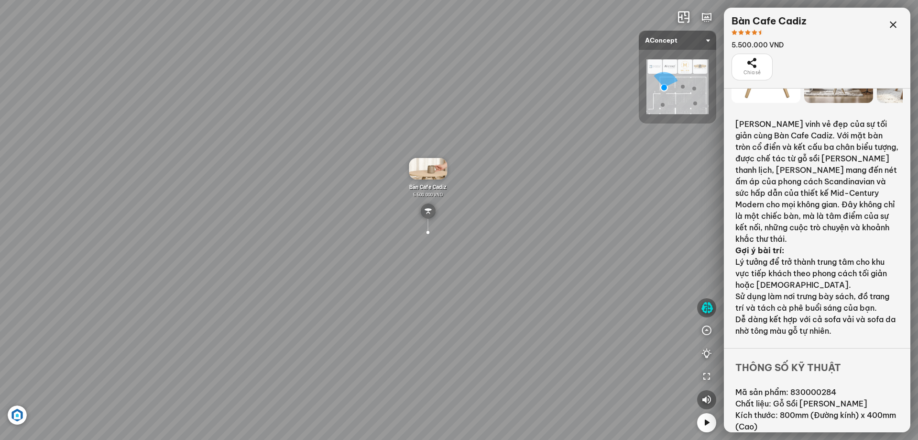
click at [483, 239] on div "Tủ đầu giường Florence 3.000.000 VND Bàn Cafe Cadiz 5.500.000 VND Sofa 3 chỗ Su…" at bounding box center [459, 220] width 918 height 440
click at [706, 327] on icon "button" at bounding box center [706, 330] width 11 height 11
click at [713, 261] on button "button" at bounding box center [706, 261] width 19 height 19
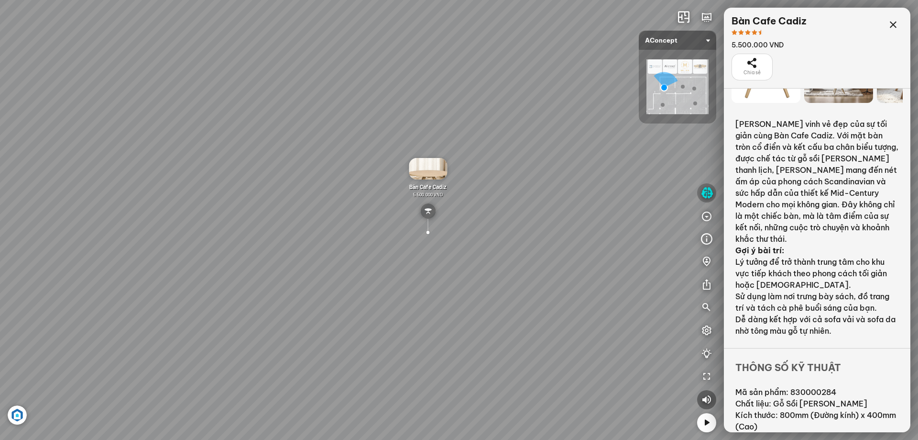
click at [703, 194] on icon "button" at bounding box center [707, 192] width 12 height 11
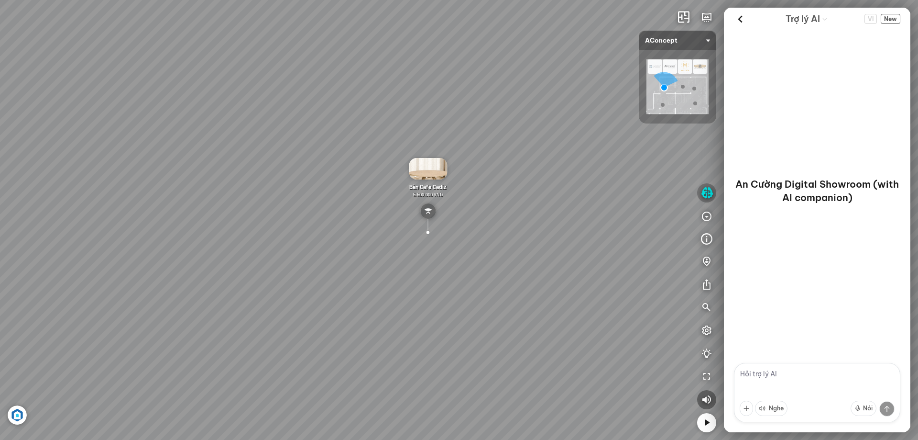
click at [703, 194] on icon "button" at bounding box center [707, 192] width 12 height 11
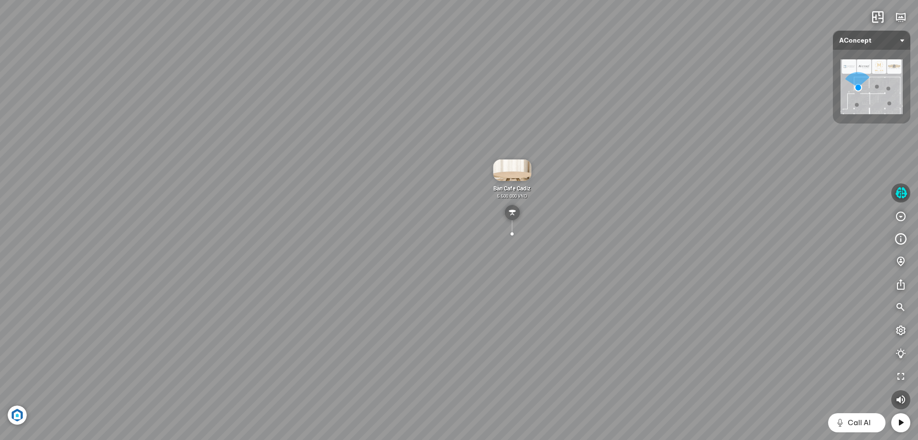
drag, startPoint x: 398, startPoint y: 257, endPoint x: 555, endPoint y: 247, distance: 157.2
drag, startPoint x: 519, startPoint y: 121, endPoint x: 714, endPoint y: 248, distance: 232.3
click at [713, 245] on div "Tủ đầu giường Florence 3.000.000 VND Bàn Cafe Cadiz 5.500.000 VND Sofa 3 chỗ Su…" at bounding box center [459, 220] width 918 height 440
drag, startPoint x: 472, startPoint y: 245, endPoint x: 838, endPoint y: 189, distance: 370.3
click at [838, 189] on div "Tủ đầu giường Florence 3.000.000 VND Bàn Cafe Cadiz 5.500.000 VND Sofa 3 chỗ Su…" at bounding box center [459, 220] width 918 height 440
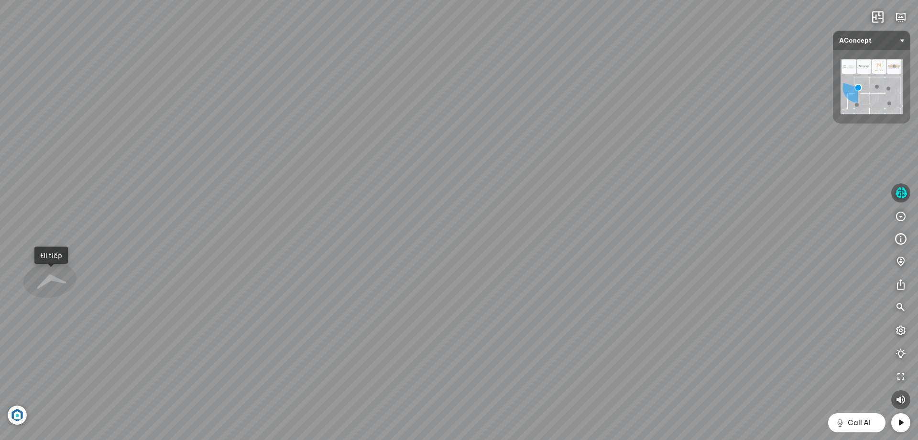
drag, startPoint x: 550, startPoint y: 206, endPoint x: 831, endPoint y: 160, distance: 284.5
click at [683, 188] on div "Tủ đầu giường Florence 3.000.000 VND Bàn Cafe Cadiz 5.500.000 VND Sofa 3 chỗ Su…" at bounding box center [459, 220] width 918 height 440
click at [680, 186] on div "Tủ đầu giường Florence 3.000.000 VND Bàn Cafe Cadiz 5.500.000 VND Sofa 3 chỗ Su…" at bounding box center [459, 220] width 918 height 440
click at [620, 208] on div at bounding box center [616, 213] width 32 height 28
drag, startPoint x: 573, startPoint y: 243, endPoint x: 677, endPoint y: 212, distance: 108.6
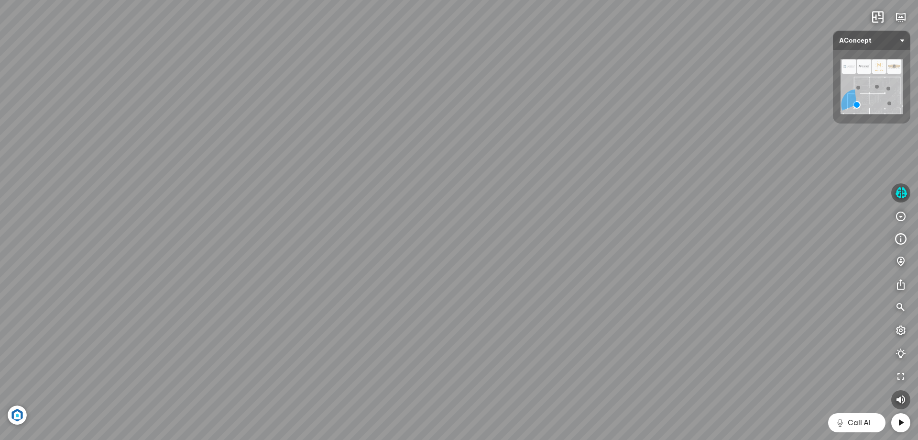
click at [677, 212] on div "Sofa 2 chỗ Biloxi 15.000.000 VND Sofa góc trái Perth 38.500.000 VND [GEOGRAPHIC…" at bounding box center [459, 220] width 918 height 440
drag, startPoint x: 375, startPoint y: 239, endPoint x: 628, endPoint y: 210, distance: 254.7
click at [628, 210] on div "Sofa 2 chỗ Biloxi 15.000.000 VND Sofa góc trái Perth 38.500.000 VND [GEOGRAPHIC…" at bounding box center [459, 220] width 918 height 440
drag, startPoint x: 438, startPoint y: 213, endPoint x: 669, endPoint y: 204, distance: 231.7
click at [669, 204] on div "Sofa 2 chỗ Biloxi 15.000.000 VND Sofa góc trái Perth 38.500.000 VND [GEOGRAPHIC…" at bounding box center [459, 220] width 918 height 440
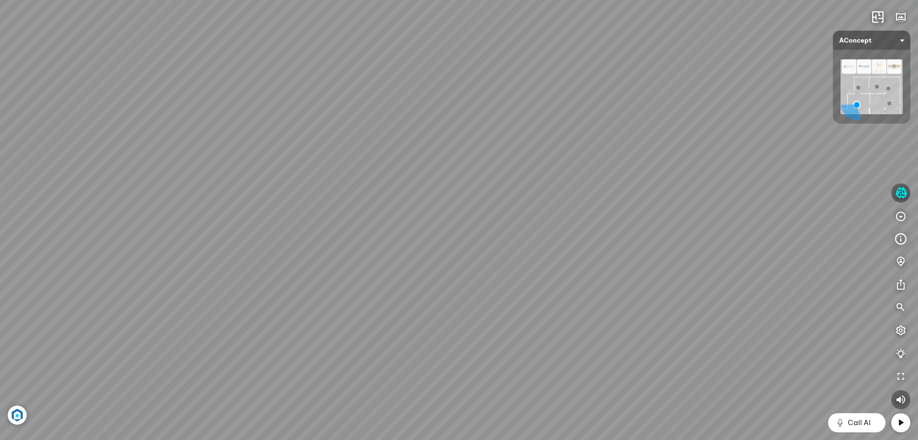
drag, startPoint x: 645, startPoint y: 211, endPoint x: 648, endPoint y: 379, distance: 167.9
click at [648, 379] on div "Sofa 2 chỗ Biloxi 15.000.000 VND Sofa góc trái Perth 38.500.000 VND [GEOGRAPHIC…" at bounding box center [459, 220] width 918 height 440
drag, startPoint x: 663, startPoint y: 330, endPoint x: 306, endPoint y: 329, distance: 357.8
click at [313, 329] on div "Sofa 2 chỗ Biloxi 15.000.000 VND Sofa góc trái Perth 38.500.000 VND [GEOGRAPHIC…" at bounding box center [459, 220] width 918 height 440
drag, startPoint x: 575, startPoint y: 280, endPoint x: 140, endPoint y: 299, distance: 435.7
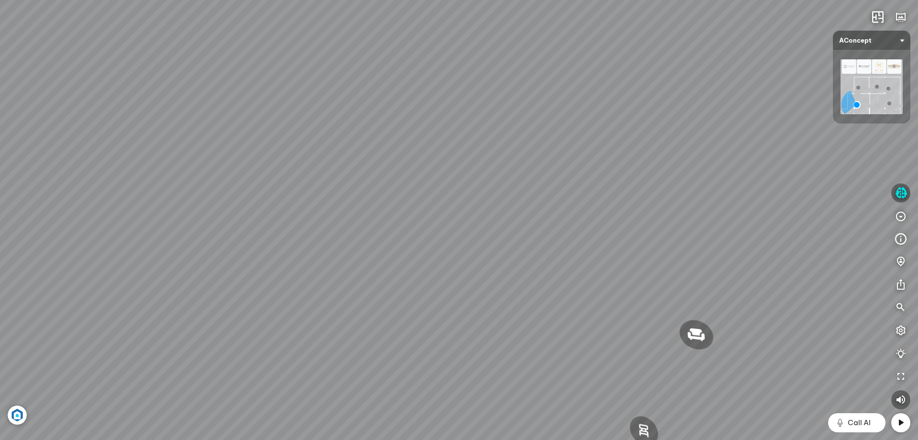
click at [165, 298] on div "Sofa 2 chỗ Biloxi 15.000.000 VND Sofa góc trái Perth 38.500.000 VND [GEOGRAPHIC…" at bounding box center [459, 220] width 918 height 440
drag, startPoint x: 242, startPoint y: 342, endPoint x: 576, endPoint y: 232, distance: 351.6
click at [578, 232] on div "Sofa 2 chỗ Biloxi 15.000.000 VND Sofa góc trái Perth 38.500.000 VND [GEOGRAPHIC…" at bounding box center [459, 220] width 918 height 440
drag, startPoint x: 465, startPoint y: 233, endPoint x: 667, endPoint y: 229, distance: 202.4
click at [667, 229] on div "Sofa 2 chỗ Biloxi 15.000.000 VND Sofa góc trái Perth 38.500.000 VND [GEOGRAPHIC…" at bounding box center [459, 220] width 918 height 440
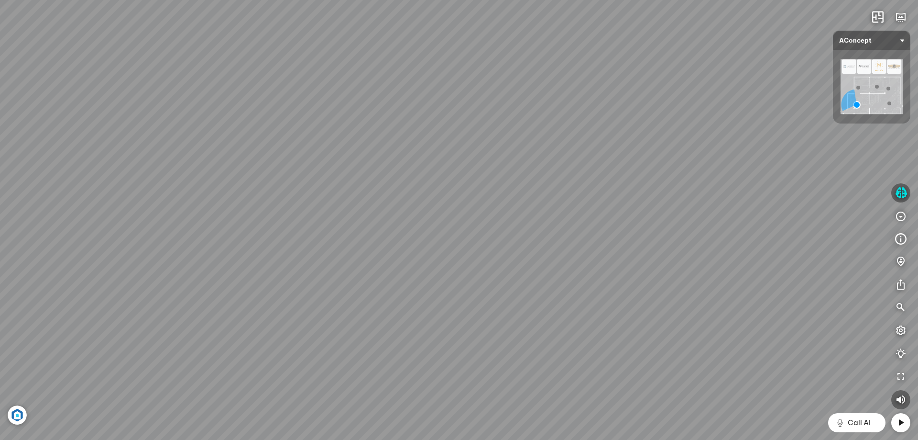
drag, startPoint x: 477, startPoint y: 206, endPoint x: 541, endPoint y: 385, distance: 189.4
click at [541, 385] on div "Sofa 2 chỗ Biloxi 15.000.000 VND Sofa góc trái Perth 38.500.000 VND [GEOGRAPHIC…" at bounding box center [459, 220] width 918 height 440
drag, startPoint x: 509, startPoint y: 244, endPoint x: 520, endPoint y: 351, distance: 107.3
click at [520, 351] on div "Sofa 2 chỗ Biloxi 15.000.000 VND Sofa góc trái Perth 38.500.000 VND [GEOGRAPHIC…" at bounding box center [459, 220] width 918 height 440
drag, startPoint x: 463, startPoint y: 258, endPoint x: 541, endPoint y: 356, distance: 125.6
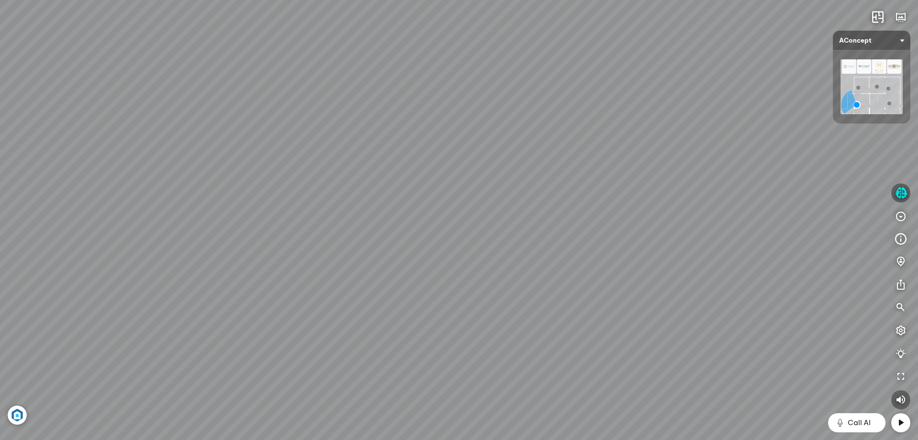
click at [539, 356] on div "Sofa 2 chỗ Biloxi 15.000.000 VND Sofa góc trái Perth 38.500.000 VND [GEOGRAPHIC…" at bounding box center [459, 220] width 918 height 440
drag, startPoint x: 579, startPoint y: 337, endPoint x: 638, endPoint y: 266, distance: 92.4
click at [630, 275] on div "Sofa 2 chỗ Biloxi 15.000.000 VND Sofa góc trái Perth 38.500.000 VND [GEOGRAPHIC…" at bounding box center [459, 220] width 918 height 440
drag, startPoint x: 638, startPoint y: 266, endPoint x: 642, endPoint y: 264, distance: 4.9
click at [642, 264] on div "Sofa 2 chỗ Biloxi 15.000.000 VND Sofa góc trái Perth 38.500.000 VND [GEOGRAPHIC…" at bounding box center [459, 220] width 918 height 440
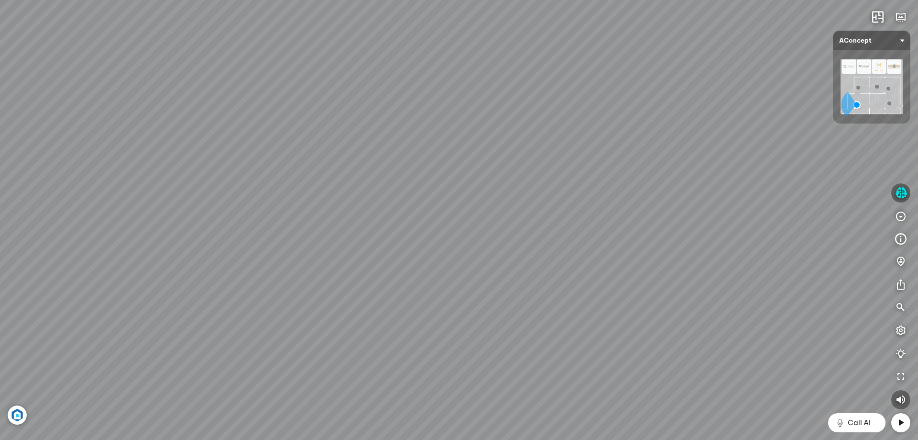
drag, startPoint x: 642, startPoint y: 264, endPoint x: 386, endPoint y: 246, distance: 257.0
click at [413, 252] on div "Sofa 2 chỗ Biloxi 15.000.000 VND Sofa góc trái Perth 38.500.000 VND [GEOGRAPHIC…" at bounding box center [459, 220] width 918 height 440
click at [540, 284] on div "Sofa 2 chỗ Biloxi 15.000.000 VND Sofa góc trái Perth 38.500.000 VND [GEOGRAPHIC…" at bounding box center [459, 220] width 918 height 440
drag, startPoint x: 553, startPoint y: 308, endPoint x: 449, endPoint y: 158, distance: 182.6
click at [449, 158] on div "Sofa 2 chỗ Biloxi 15.000.000 VND Sofa góc trái Perth 38.500.000 VND [GEOGRAPHIC…" at bounding box center [459, 220] width 918 height 440
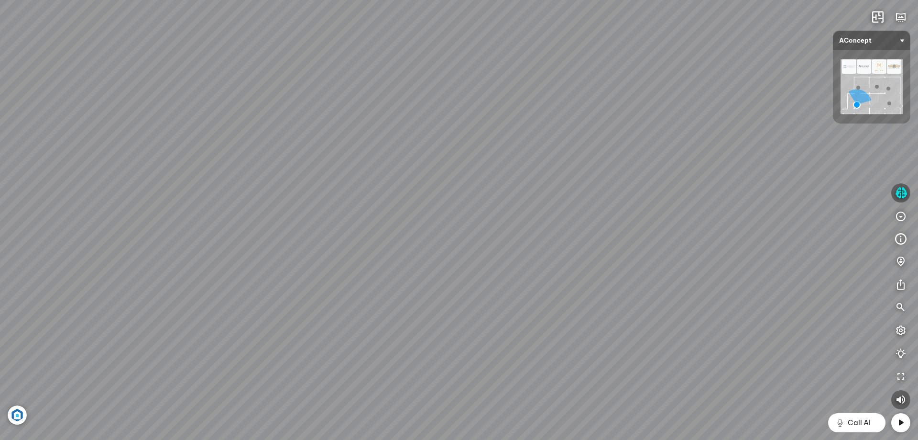
drag, startPoint x: 618, startPoint y: 249, endPoint x: 399, endPoint y: 244, distance: 218.7
click at [399, 244] on div "Sofa 2 chỗ Biloxi 15.000.000 VND Sofa góc trái Perth 38.500.000 VND [GEOGRAPHIC…" at bounding box center [459, 220] width 918 height 440
drag, startPoint x: 462, startPoint y: 321, endPoint x: 460, endPoint y: 96, distance: 225.3
click at [460, 96] on div "Sofa 2 chỗ Biloxi 15.000.000 VND Sofa góc trái Perth 38.500.000 VND [GEOGRAPHIC…" at bounding box center [459, 220] width 918 height 440
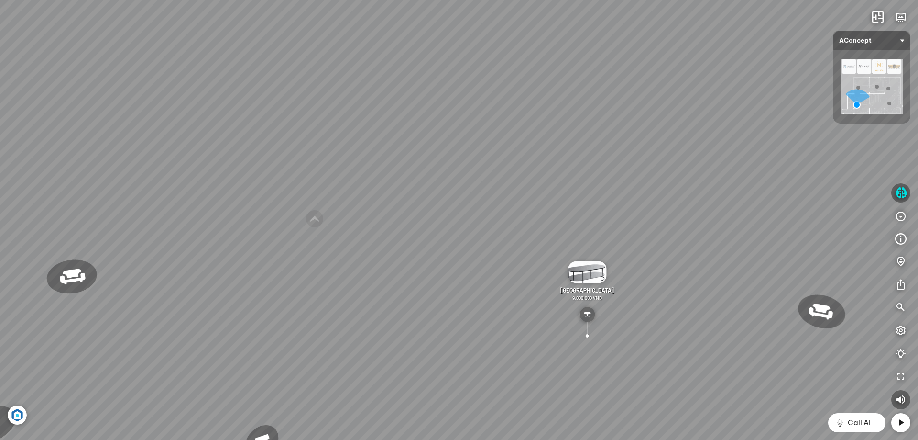
drag, startPoint x: 455, startPoint y: 97, endPoint x: 602, endPoint y: 264, distance: 222.4
click at [601, 263] on div "Sofa 2 chỗ Biloxi 15.000.000 VND Sofa góc trái Perth 38.500.000 VND [GEOGRAPHIC…" at bounding box center [459, 220] width 918 height 440
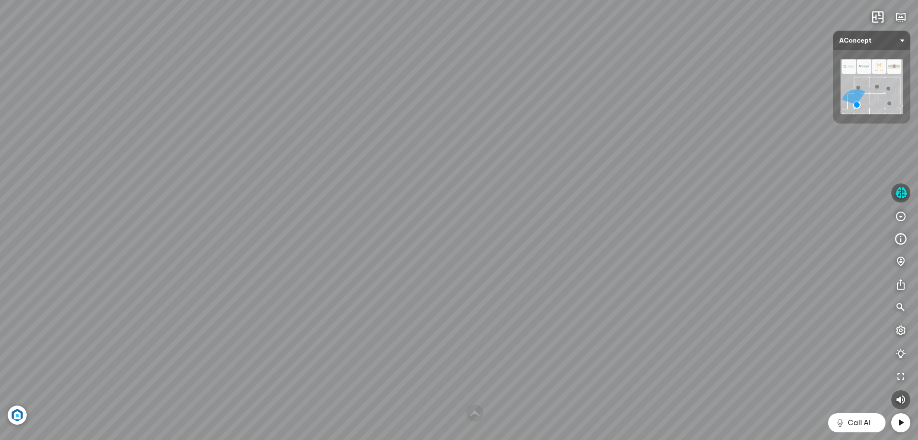
drag, startPoint x: 449, startPoint y: 214, endPoint x: 516, endPoint y: 332, distance: 135.8
click at [516, 332] on div "Sofa 2 chỗ Biloxi 15.000.000 VND Sofa góc trái Perth 38.500.000 VND [GEOGRAPHIC…" at bounding box center [459, 220] width 918 height 440
drag, startPoint x: 255, startPoint y: 172, endPoint x: 588, endPoint y: 160, distance: 332.7
click at [581, 161] on div "Sofa 2 chỗ Biloxi 15.000.000 VND Sofa góc trái Perth 38.500.000 VND [GEOGRAPHIC…" at bounding box center [459, 220] width 918 height 440
drag, startPoint x: 495, startPoint y: 152, endPoint x: 557, endPoint y: 151, distance: 62.2
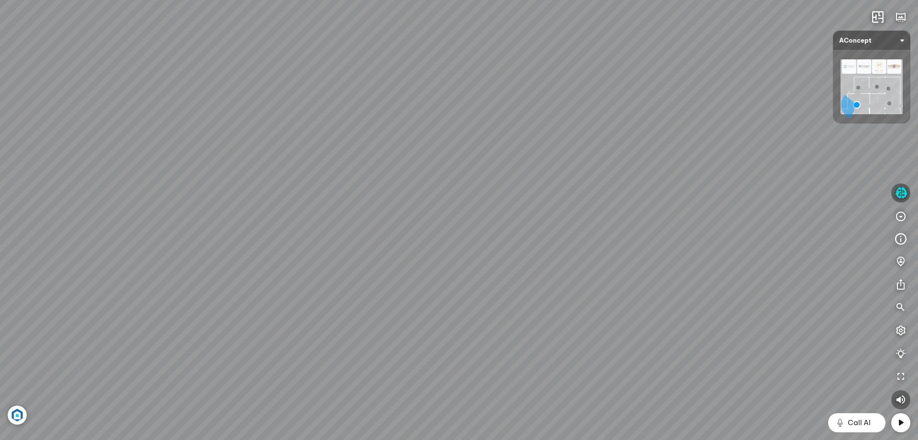
click at [556, 152] on div "Sofa 2 chỗ Biloxi 15.000.000 VND Sofa góc trái Perth 38.500.000 VND [GEOGRAPHIC…" at bounding box center [459, 220] width 918 height 440
drag, startPoint x: 457, startPoint y: 143, endPoint x: 625, endPoint y: 128, distance: 168.1
click at [521, 139] on div "Sofa 2 chỗ Biloxi 15.000.000 VND Sofa góc trái Perth 38.500.000 VND [GEOGRAPHIC…" at bounding box center [459, 220] width 918 height 440
drag, startPoint x: 390, startPoint y: 125, endPoint x: 716, endPoint y: 129, distance: 325.8
click at [751, 136] on div "Sofa 2 chỗ Biloxi 15.000.000 VND Sofa góc trái Perth 38.500.000 VND [GEOGRAPHIC…" at bounding box center [459, 220] width 918 height 440
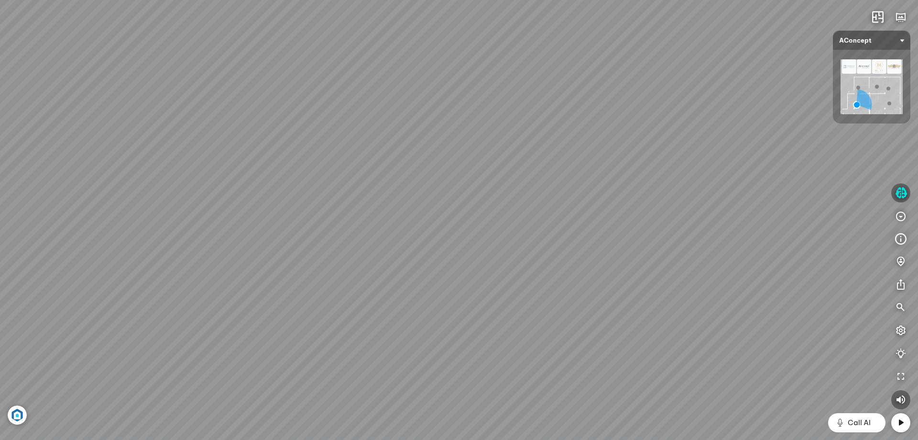
drag, startPoint x: 279, startPoint y: 317, endPoint x: 550, endPoint y: 350, distance: 272.7
click at [550, 350] on div "Sofa 2 chỗ Biloxi 15.000.000 VND Sofa góc trái Perth 38.500.000 VND [GEOGRAPHIC…" at bounding box center [459, 220] width 918 height 440
drag, startPoint x: 426, startPoint y: 264, endPoint x: 596, endPoint y: 211, distance: 177.8
click at [596, 211] on div "Sofa 2 chỗ Biloxi 15.000.000 VND Sofa góc trái Perth 38.500.000 VND [GEOGRAPHIC…" at bounding box center [459, 220] width 918 height 440
drag, startPoint x: 443, startPoint y: 332, endPoint x: 502, endPoint y: 1, distance: 335.3
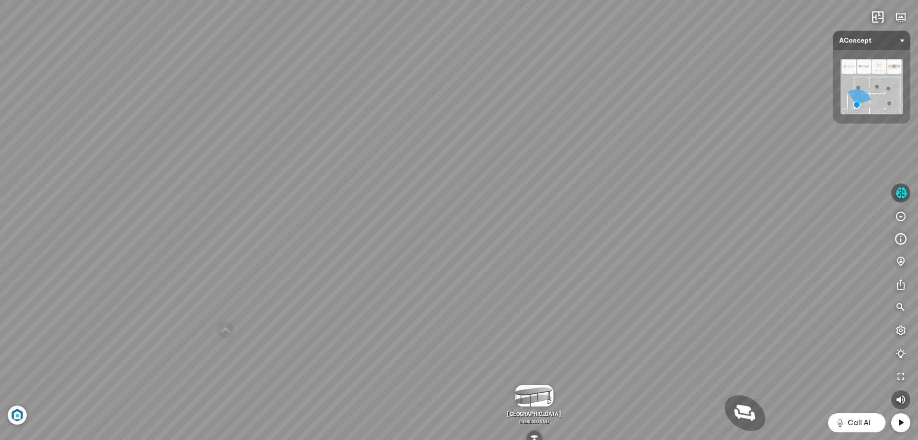
click at [498, 22] on div "Sofa 2 chỗ Biloxi 15.000.000 VND Sofa góc trái Perth 38.500.000 VND [GEOGRAPHIC…" at bounding box center [459, 220] width 918 height 440
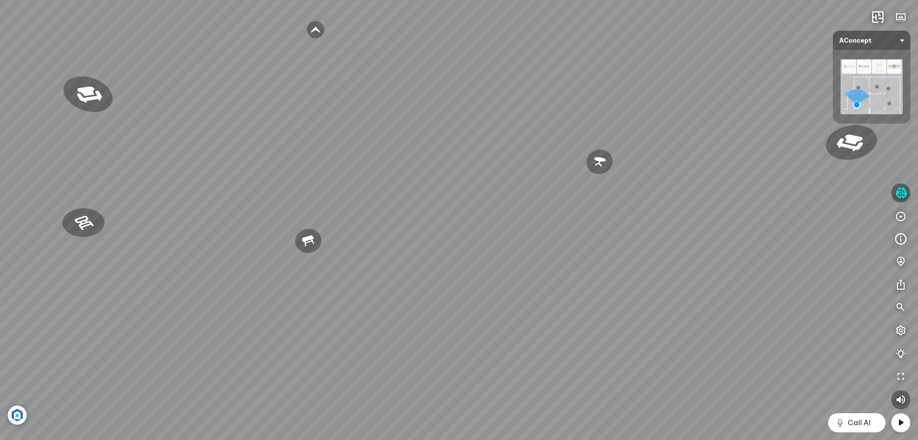
drag, startPoint x: 525, startPoint y: 97, endPoint x: 522, endPoint y: 310, distance: 212.4
click at [535, 273] on div "Sofa 2 chỗ Biloxi 15.000.000 VND Sofa góc trái Perth 38.500.000 VND [GEOGRAPHIC…" at bounding box center [459, 220] width 918 height 440
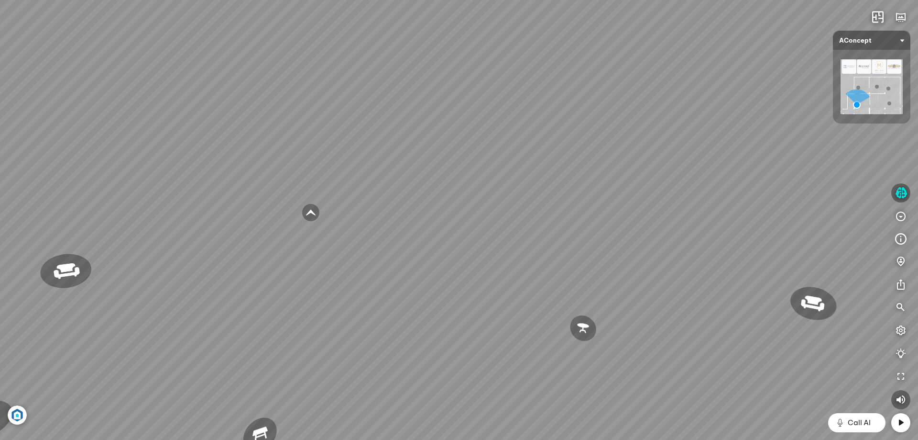
drag, startPoint x: 492, startPoint y: 265, endPoint x: 498, endPoint y: 306, distance: 41.6
click at [498, 306] on div "Sofa 2 chỗ Biloxi 15.000.000 VND Sofa góc trái Perth 38.500.000 VND [GEOGRAPHIC…" at bounding box center [459, 220] width 918 height 440
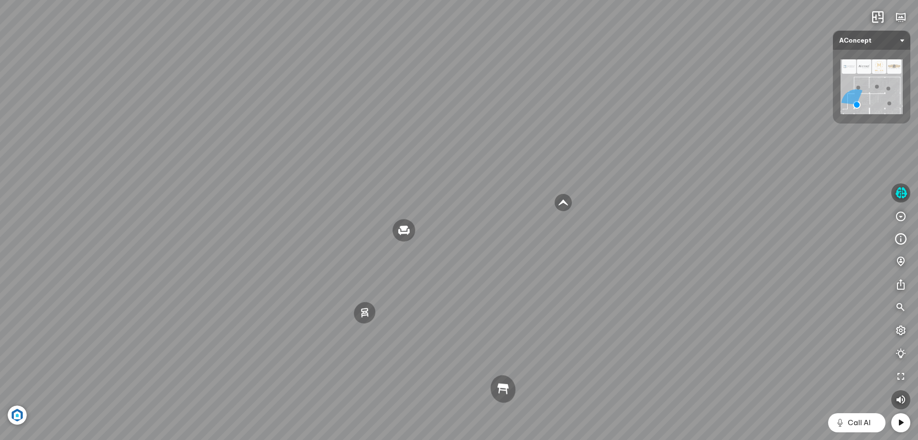
drag, startPoint x: 392, startPoint y: 307, endPoint x: 654, endPoint y: 290, distance: 262.2
click at [652, 292] on div "Sofa 2 chỗ Biloxi 15.000.000 VND Sofa góc trái Perth 38.500.000 VND [GEOGRAPHIC…" at bounding box center [459, 220] width 918 height 440
drag, startPoint x: 419, startPoint y: 303, endPoint x: 641, endPoint y: 270, distance: 224.4
click at [575, 294] on div "Sofa 2 chỗ Biloxi 15.000.000 VND Sofa góc trái Perth 38.500.000 VND [GEOGRAPHIC…" at bounding box center [459, 220] width 918 height 440
drag, startPoint x: 429, startPoint y: 284, endPoint x: 662, endPoint y: 295, distance: 233.7
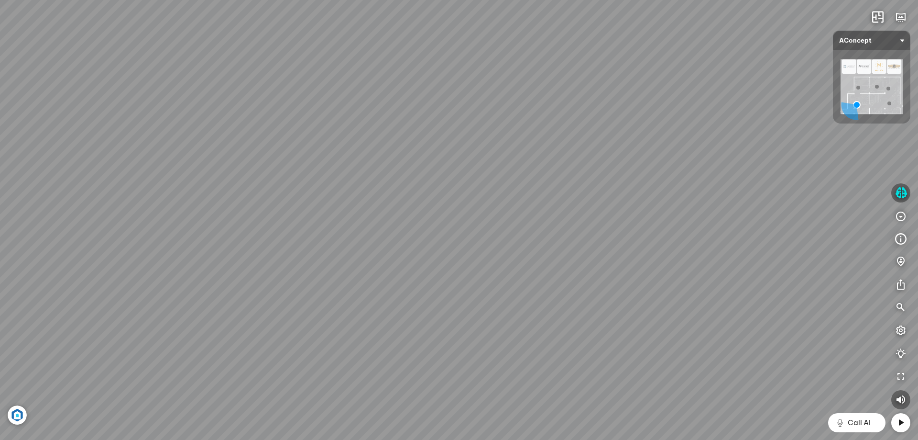
click at [662, 295] on div "Sofa 2 chỗ Biloxi 15.000.000 VND Sofa góc trái Perth 38.500.000 VND [GEOGRAPHIC…" at bounding box center [459, 220] width 918 height 440
drag, startPoint x: 175, startPoint y: 165, endPoint x: 397, endPoint y: 219, distance: 228.8
click at [396, 217] on div "Sofa 2 chỗ Biloxi 15.000.000 VND Sofa góc trái Perth 38.500.000 VND [GEOGRAPHIC…" at bounding box center [459, 220] width 918 height 440
drag, startPoint x: 414, startPoint y: 252, endPoint x: 607, endPoint y: 256, distance: 192.3
click at [607, 256] on div "Sofa 2 chỗ Biloxi 15.000.000 VND Sofa góc trái Perth 38.500.000 VND [GEOGRAPHIC…" at bounding box center [459, 220] width 918 height 440
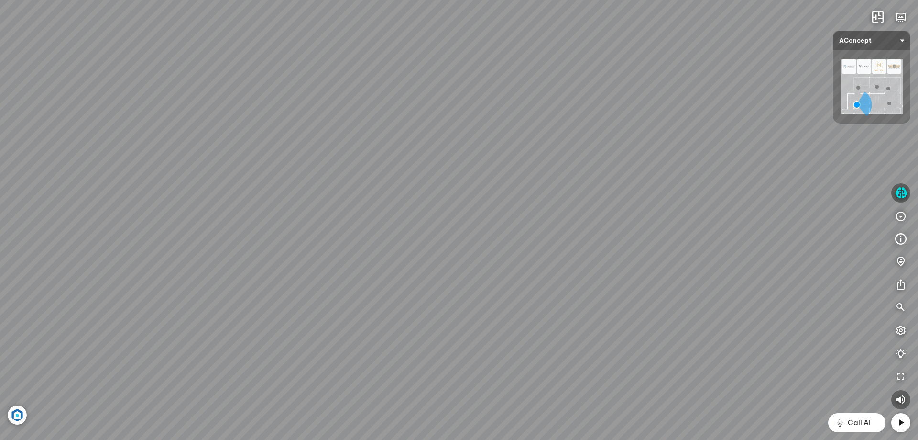
drag, startPoint x: 457, startPoint y: 273, endPoint x: 877, endPoint y: 269, distance: 419.5
click at [877, 269] on div "Sofa 2 chỗ Biloxi 15.000.000 VND Sofa góc trái Perth 38.500.000 VND [GEOGRAPHIC…" at bounding box center [459, 220] width 918 height 440
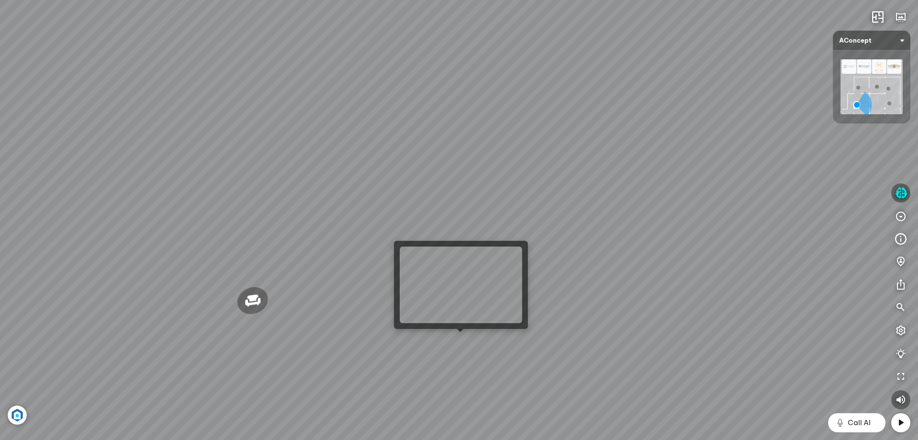
click at [463, 340] on div "Sofa 2 chỗ Biloxi 15.000.000 VND Sofa góc trái Perth 38.500.000 VND [GEOGRAPHIC…" at bounding box center [459, 220] width 918 height 440
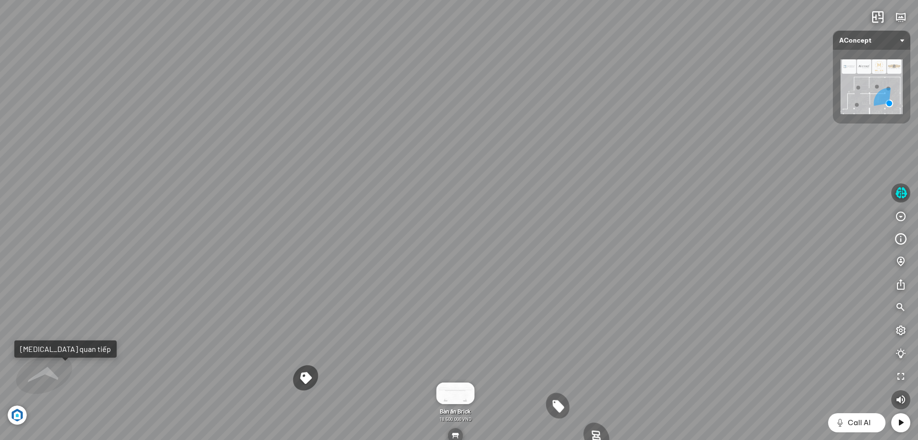
drag, startPoint x: 419, startPoint y: 249, endPoint x: 428, endPoint y: 364, distance: 115.6
click at [428, 363] on div "Ghế ăn Wilma 1.800.000 VND Sofa 3 chỗ [PERSON_NAME] vải Holly 19.500.000 VND So…" at bounding box center [459, 220] width 918 height 440
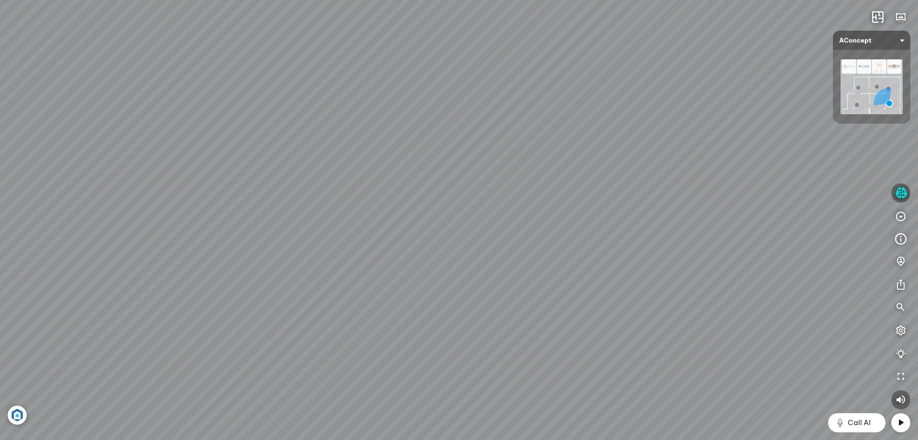
drag, startPoint x: 487, startPoint y: 268, endPoint x: 479, endPoint y: 383, distance: 115.1
click at [479, 382] on div "Ghế ăn Wilma 1.800.000 VND Sofa 3 chỗ [PERSON_NAME] vải Holly 19.500.000 VND So…" at bounding box center [459, 220] width 918 height 440
drag, startPoint x: 541, startPoint y: 270, endPoint x: 542, endPoint y: 367, distance: 97.6
click at [543, 362] on div "Ghế ăn Wilma 1.800.000 VND Sofa 3 chỗ [PERSON_NAME] vải Holly 19.500.000 VND So…" at bounding box center [459, 220] width 918 height 440
drag, startPoint x: 705, startPoint y: 336, endPoint x: 651, endPoint y: 263, distance: 91.3
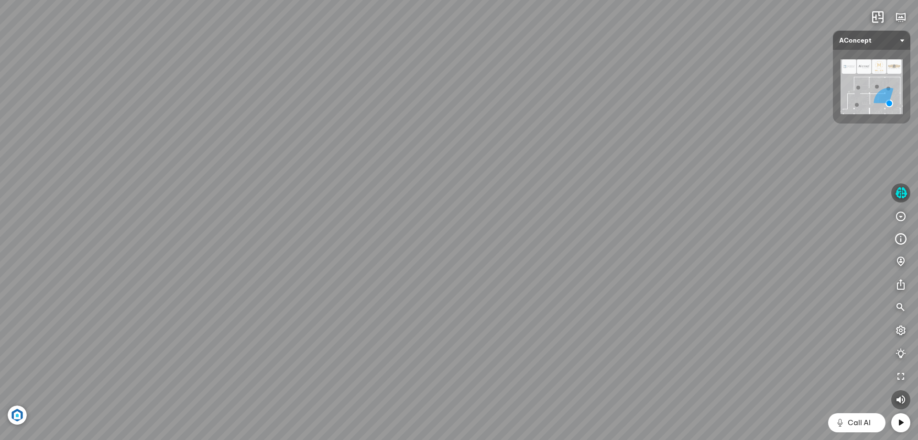
click at [651, 263] on div "Ghế ăn Wilma 1.800.000 VND Sofa 3 chỗ [PERSON_NAME] vải Holly 19.500.000 VND So…" at bounding box center [459, 220] width 918 height 440
drag, startPoint x: 689, startPoint y: 335, endPoint x: 673, endPoint y: 243, distance: 94.2
click at [675, 246] on div "Ghế ăn Wilma 1.800.000 VND Sofa 3 chỗ [PERSON_NAME] vải Holly 19.500.000 VND So…" at bounding box center [459, 220] width 918 height 440
drag, startPoint x: 583, startPoint y: 246, endPoint x: 586, endPoint y: 224, distance: 22.7
click at [586, 225] on div "Ghế ăn Wilma 1.800.000 VND Sofa 3 chỗ [PERSON_NAME] vải Holly 19.500.000 VND So…" at bounding box center [459, 220] width 918 height 440
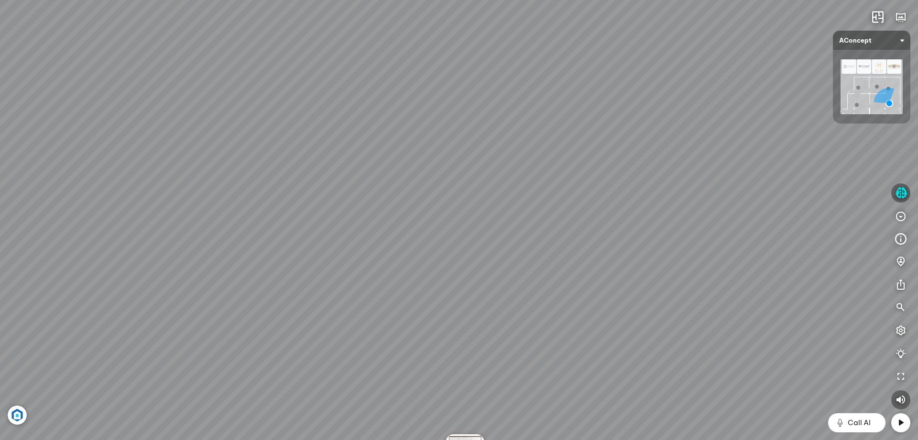
drag, startPoint x: 590, startPoint y: 275, endPoint x: 540, endPoint y: 216, distance: 77.7
click at [542, 221] on div "Ghế ăn Wilma 1.800.000 VND Sofa 3 chỗ [PERSON_NAME] vải Holly 19.500.000 VND So…" at bounding box center [459, 220] width 918 height 440
drag, startPoint x: 562, startPoint y: 274, endPoint x: 551, endPoint y: 199, distance: 75.4
click at [551, 199] on div "Ghế ăn Wilma 1.800.000 VND Sofa 3 chỗ [PERSON_NAME] vải Holly 19.500.000 VND So…" at bounding box center [459, 220] width 918 height 440
drag, startPoint x: 587, startPoint y: 236, endPoint x: 548, endPoint y: 191, distance: 59.6
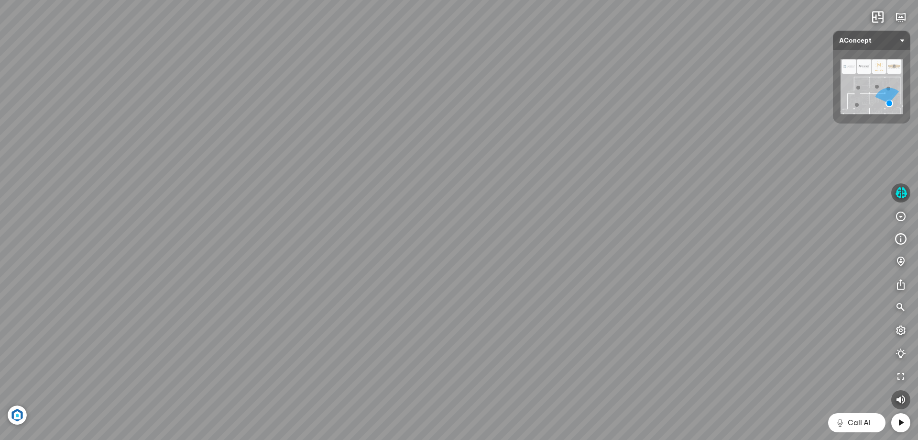
click at [548, 191] on div "Ghế ăn Wilma 1.800.000 VND Sofa 3 chỗ [PERSON_NAME] vải Holly 19.500.000 VND So…" at bounding box center [459, 220] width 918 height 440
drag, startPoint x: 596, startPoint y: 204, endPoint x: 590, endPoint y: 132, distance: 72.5
click at [590, 132] on div "Ghế ăn Wilma 1.800.000 VND Sofa 3 chỗ [PERSON_NAME] vải Holly 19.500.000 VND So…" at bounding box center [459, 220] width 918 height 440
drag, startPoint x: 438, startPoint y: 282, endPoint x: 309, endPoint y: 258, distance: 130.9
click at [310, 259] on div "Ghế ăn Wilma 1.800.000 VND Sofa 3 chỗ [PERSON_NAME] vải Holly 19.500.000 VND So…" at bounding box center [459, 220] width 918 height 440
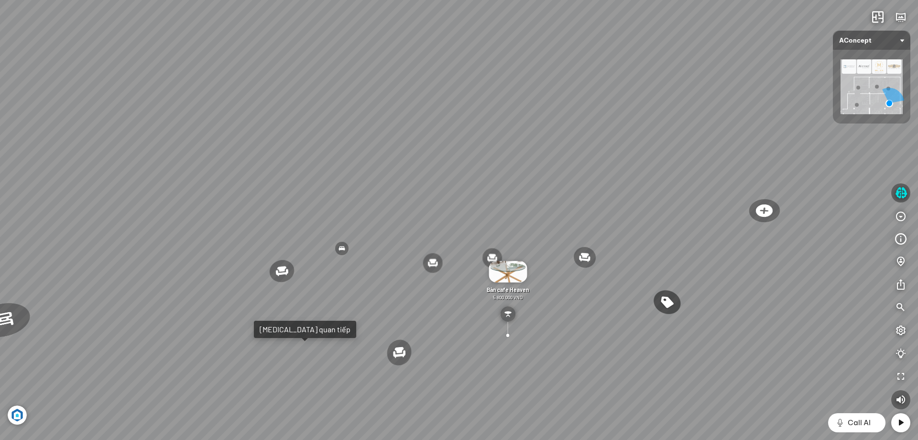
drag, startPoint x: 309, startPoint y: 252, endPoint x: 338, endPoint y: 321, distance: 74.2
click at [338, 319] on div "Ghế ăn Wilma 1.800.000 VND Sofa 3 chỗ [PERSON_NAME] vải Holly 19.500.000 VND So…" at bounding box center [459, 220] width 918 height 440
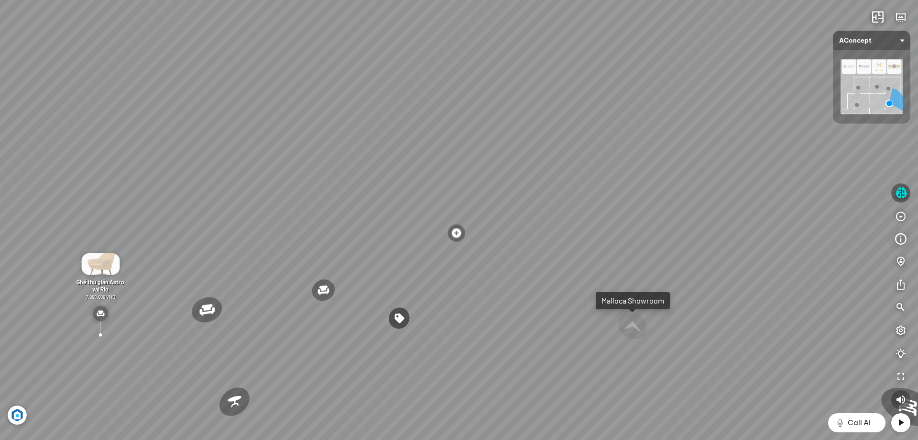
drag, startPoint x: 583, startPoint y: 239, endPoint x: 235, endPoint y: 215, distance: 348.6
click at [265, 221] on div "Ghế ăn Wilma 1.800.000 VND Sofa 3 chỗ [PERSON_NAME] vải Holly 19.500.000 VND So…" at bounding box center [459, 220] width 918 height 440
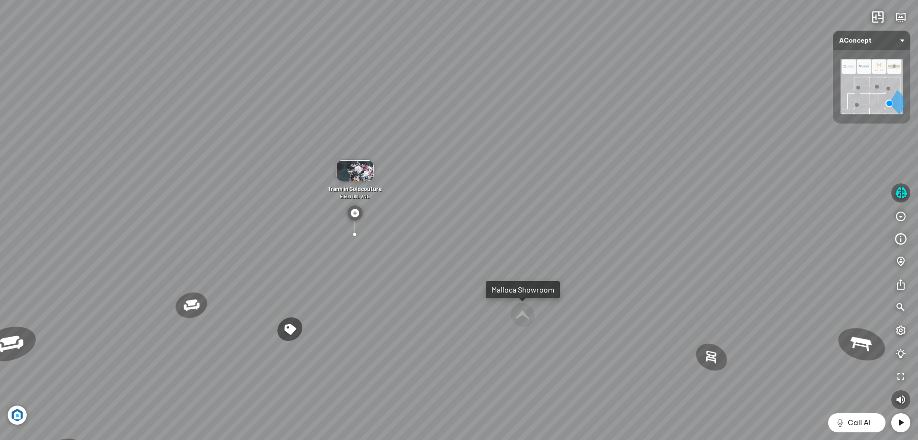
click at [352, 191] on span "Tranh in Goldcouture" at bounding box center [355, 188] width 54 height 7
click at [351, 192] on span "Tranh in Goldcouture" at bounding box center [355, 188] width 54 height 7
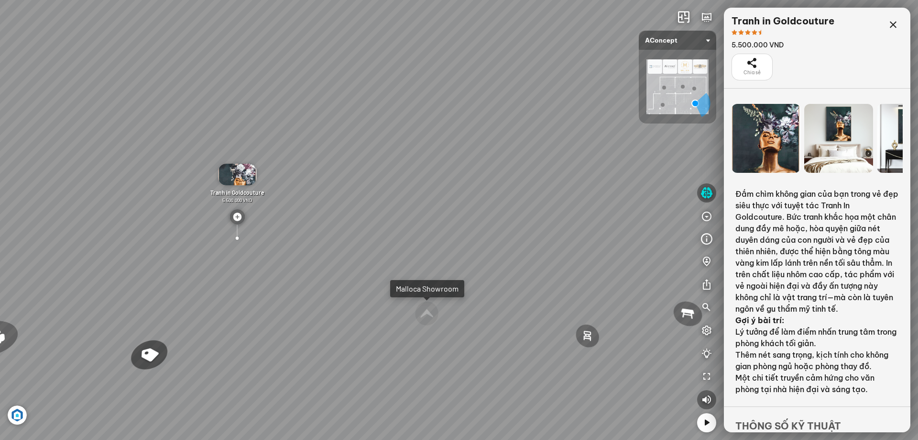
scroll to position [58, 0]
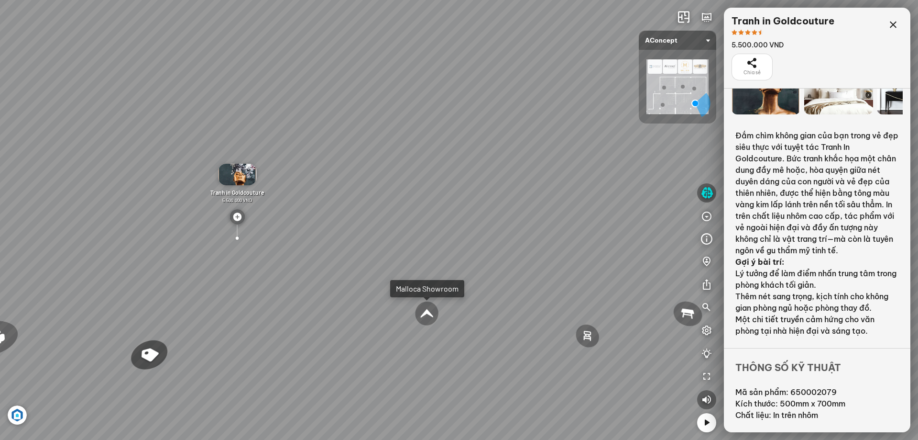
click at [505, 393] on div "Ghế ăn Wilma 1.800.000 VND Sofa 3 chỗ [PERSON_NAME] vải Holly 19.500.000 VND So…" at bounding box center [459, 220] width 918 height 440
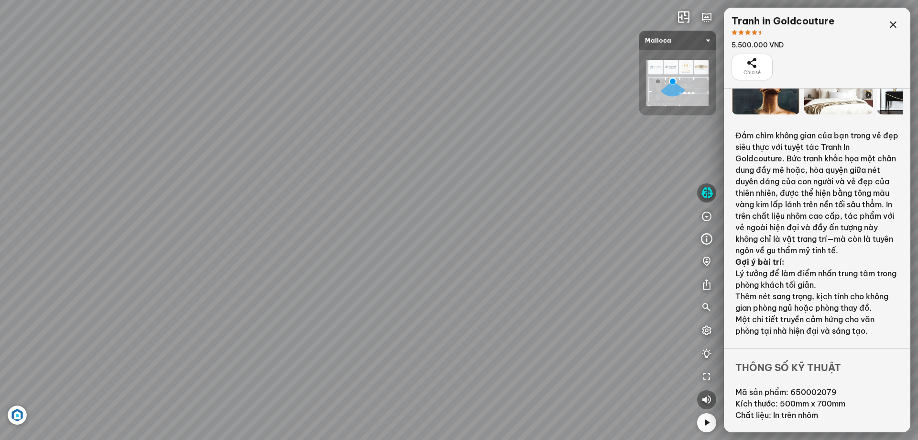
drag, startPoint x: 276, startPoint y: 291, endPoint x: 586, endPoint y: 268, distance: 310.8
click at [586, 268] on div "Chậu rửa chén hai hộc bán thủ công Malloca MS 610T 9.460.000 VND Máy hút khói k…" at bounding box center [459, 220] width 918 height 440
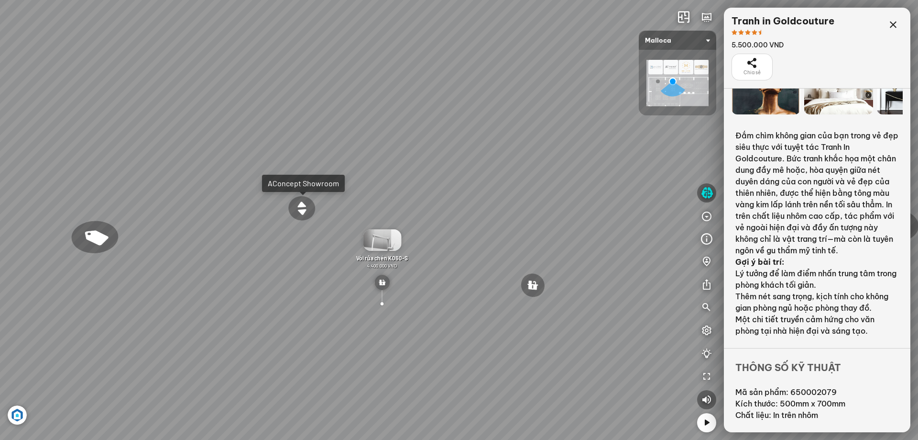
drag, startPoint x: 406, startPoint y: 240, endPoint x: 596, endPoint y: 299, distance: 198.4
click at [596, 299] on div "Chậu rửa chén hai hộc bán thủ công Malloca MS 610T 9.460.000 VND Máy hút khói k…" at bounding box center [459, 220] width 918 height 440
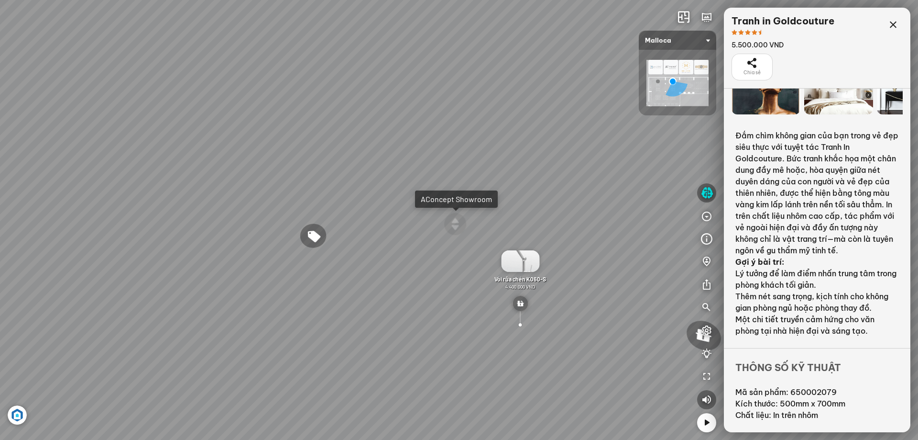
drag, startPoint x: 508, startPoint y: 240, endPoint x: 656, endPoint y: 265, distance: 150.9
click at [655, 263] on div "Chậu rửa chén hai hộc bán thủ công Malloca MS 610T 9.460.000 VND Máy hút khói k…" at bounding box center [459, 220] width 918 height 440
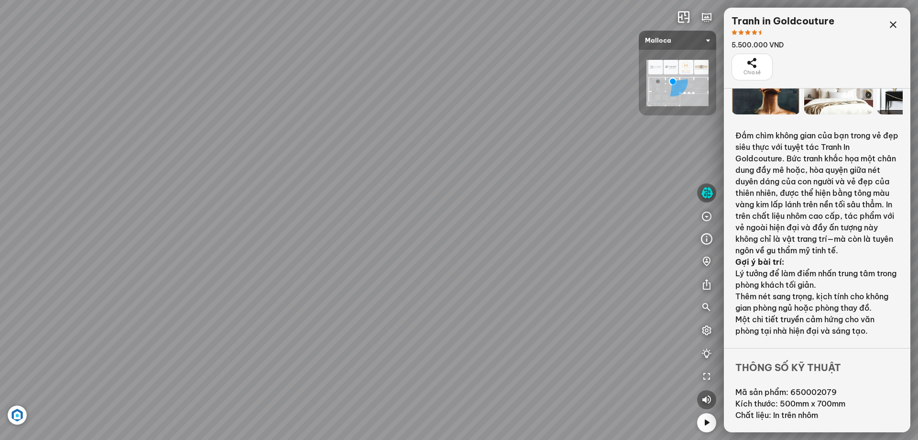
drag, startPoint x: 345, startPoint y: 272, endPoint x: 444, endPoint y: 275, distance: 99.1
click at [449, 281] on div "Chậu rửa chén hai hộc bán thủ công Malloca MS 610T 9.460.000 VND Máy hút khói k…" at bounding box center [459, 220] width 918 height 440
click at [427, 204] on span "24.500.000 VND" at bounding box center [426, 204] width 32 height 6
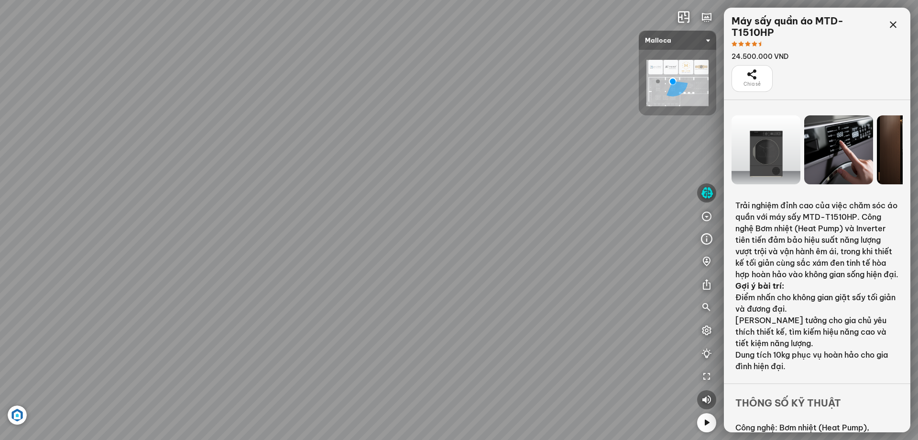
drag, startPoint x: 405, startPoint y: 256, endPoint x: 378, endPoint y: 255, distance: 26.3
click at [394, 265] on div "Chậu rửa chén hai hộc bán thủ công Malloca MS 610T 9.460.000 VND Máy hút khói k…" at bounding box center [459, 220] width 918 height 440
drag, startPoint x: 330, startPoint y: 394, endPoint x: 259, endPoint y: 396, distance: 70.4
click at [259, 396] on div "Chậu rửa chén hai hộc bán thủ công Malloca MS 610T 9.460.000 VND Máy hút khói k…" at bounding box center [459, 220] width 918 height 440
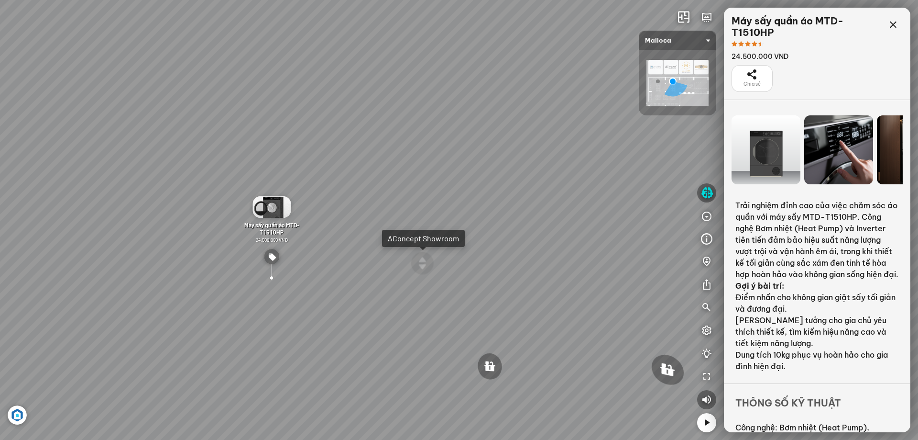
drag, startPoint x: 245, startPoint y: 264, endPoint x: 167, endPoint y: 284, distance: 80.4
click at [167, 284] on div "Chậu rửa chén hai hộc bán thủ công Malloca MS 610T 9.460.000 VND Máy hút khói k…" at bounding box center [459, 220] width 918 height 440
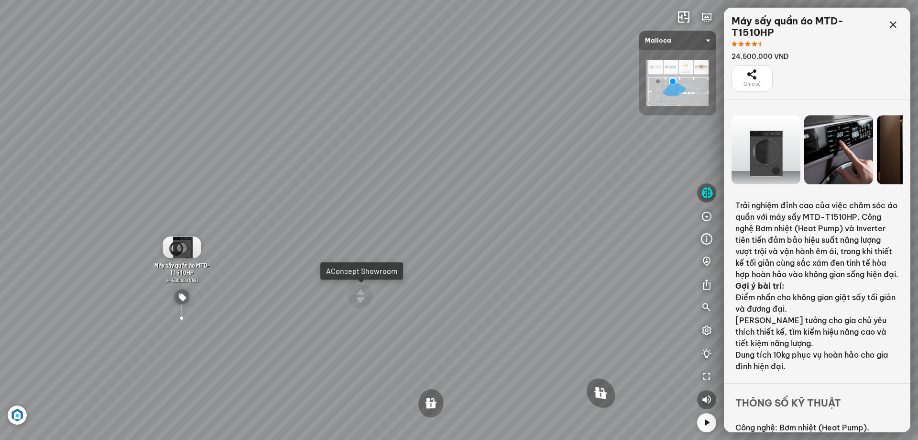
drag, startPoint x: 200, startPoint y: 242, endPoint x: 134, endPoint y: 270, distance: 71.8
click at [135, 272] on div "Chậu rửa chén hai hộc bán thủ công Malloca MS 610T 9.460.000 VND Máy hút khói k…" at bounding box center [459, 220] width 918 height 440
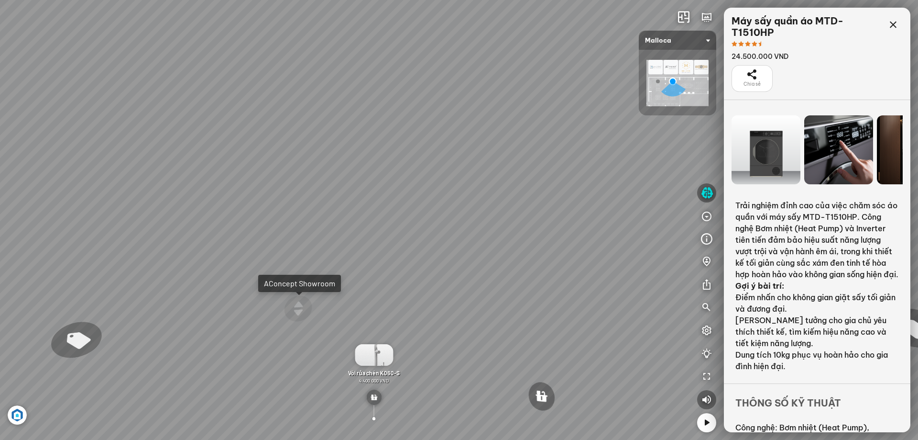
drag, startPoint x: 106, startPoint y: 319, endPoint x: 78, endPoint y: 325, distance: 28.3
click at [78, 325] on div "Chậu rửa chén hai hộc bán thủ công Malloca MS 610T 9.460.000 VND Máy hút khói k…" at bounding box center [459, 220] width 918 height 440
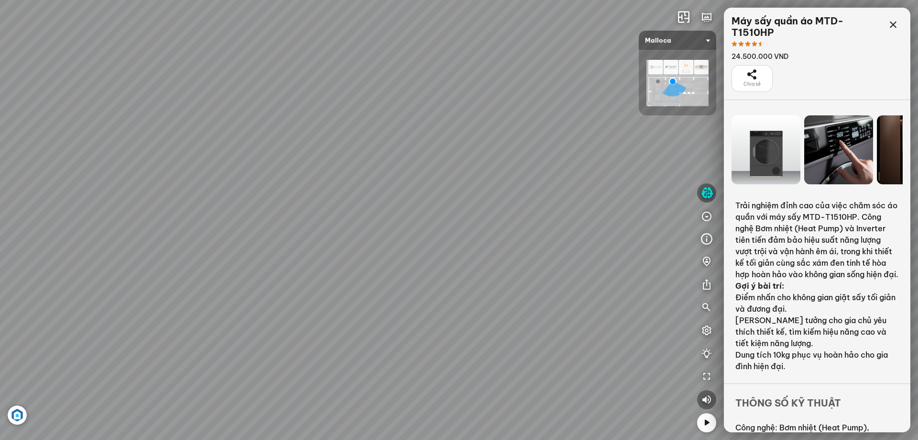
drag, startPoint x: 146, startPoint y: 350, endPoint x: 221, endPoint y: 303, distance: 88.1
click at [221, 303] on div "Chậu rửa chén hai hộc bán thủ công Malloca MS 610T 9.460.000 VND Máy hút khói k…" at bounding box center [459, 220] width 918 height 440
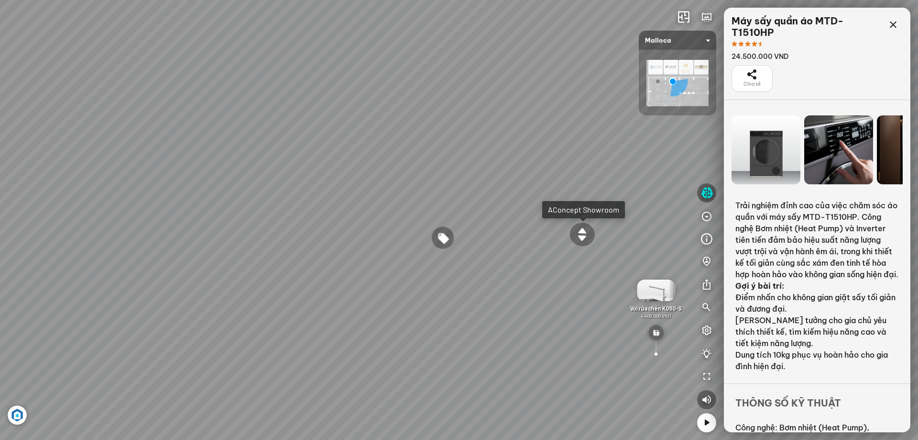
drag, startPoint x: 213, startPoint y: 301, endPoint x: 451, endPoint y: 260, distance: 240.8
click at [452, 263] on div "Chậu rửa chén hai hộc bán thủ công Malloca MS 610T 9.460.000 VND Máy hút khói k…" at bounding box center [459, 220] width 918 height 440
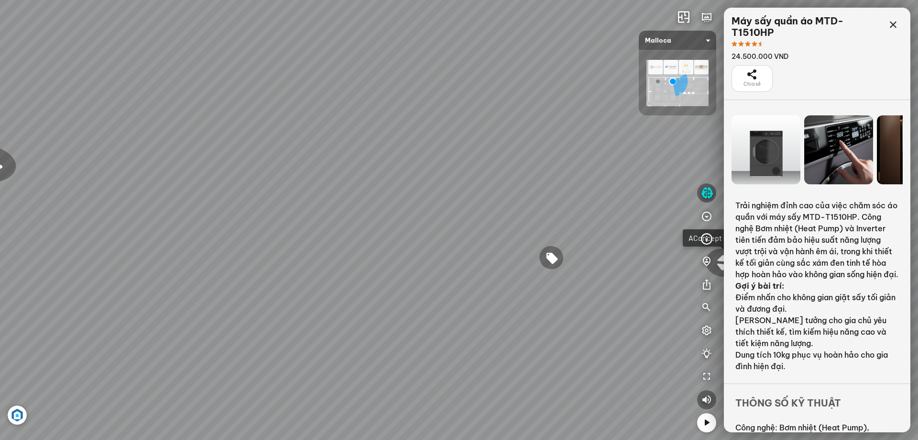
drag, startPoint x: 354, startPoint y: 254, endPoint x: 446, endPoint y: 304, distance: 105.3
click at [442, 310] on div "Chậu rửa chén hai hộc bán thủ công Malloca MS 610T 9.460.000 VND Máy hút khói k…" at bounding box center [459, 220] width 918 height 440
drag, startPoint x: 357, startPoint y: 250, endPoint x: 549, endPoint y: 239, distance: 192.2
click at [547, 239] on div "Chậu rửa chén hai hộc bán thủ công Malloca MS 610T 9.460.000 VND Máy hút khói k…" at bounding box center [459, 220] width 918 height 440
drag, startPoint x: 410, startPoint y: 196, endPoint x: 569, endPoint y: 206, distance: 158.7
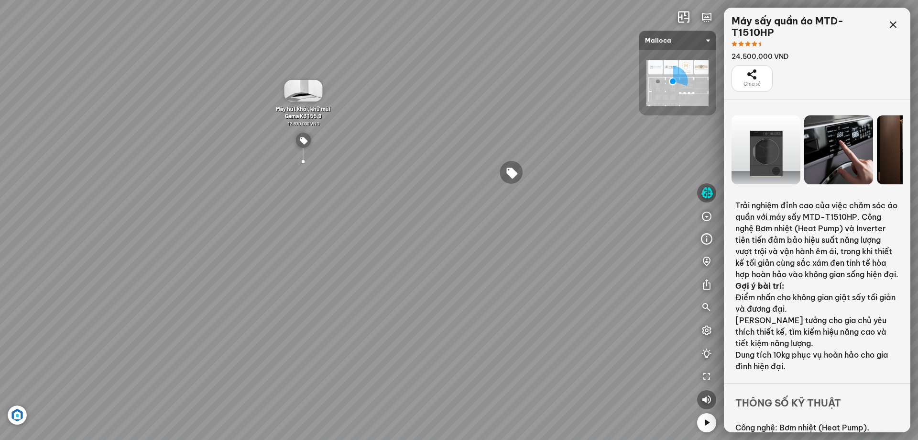
click at [556, 210] on div "Chậu rửa chén hai hộc bán thủ công Malloca MS 610T 9.460.000 VND Máy hút khói k…" at bounding box center [459, 220] width 918 height 440
drag, startPoint x: 452, startPoint y: 203, endPoint x: 612, endPoint y: 194, distance: 160.0
click at [615, 197] on div "Chậu rửa chén hai hộc bán thủ công Malloca MS 610T 9.460.000 VND Máy hút khói k…" at bounding box center [459, 220] width 918 height 440
drag, startPoint x: 533, startPoint y: 194, endPoint x: 641, endPoint y: 226, distance: 113.2
click at [636, 226] on div "Chậu rửa chén hai hộc bán thủ công Malloca MS 610T 9.460.000 VND Máy hút khói k…" at bounding box center [459, 220] width 918 height 440
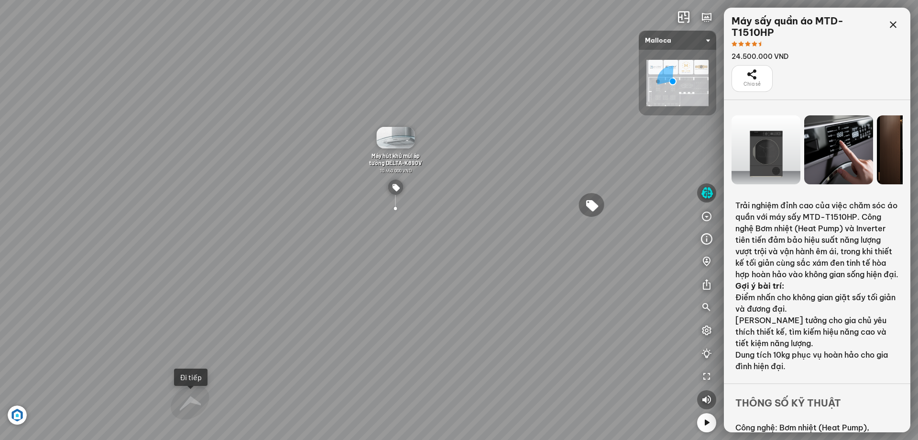
drag, startPoint x: 518, startPoint y: 230, endPoint x: 555, endPoint y: 221, distance: 38.3
click at [555, 221] on div "Chậu rửa chén hai hộc bán thủ công Malloca MS 610T 9.460.000 VND Máy hút khói k…" at bounding box center [459, 220] width 918 height 440
click at [600, 166] on div "Chậu rửa chén hai hộc bán thủ công Malloca MS 610T 9.460.000 VND Máy hút khói k…" at bounding box center [459, 220] width 918 height 440
drag, startPoint x: 513, startPoint y: 273, endPoint x: 309, endPoint y: 269, distance: 204.8
click at [320, 273] on div "Chậu rửa chén hai hộc bán thủ công Malloca MS 610T 9.460.000 VND Máy hút khói k…" at bounding box center [459, 220] width 918 height 440
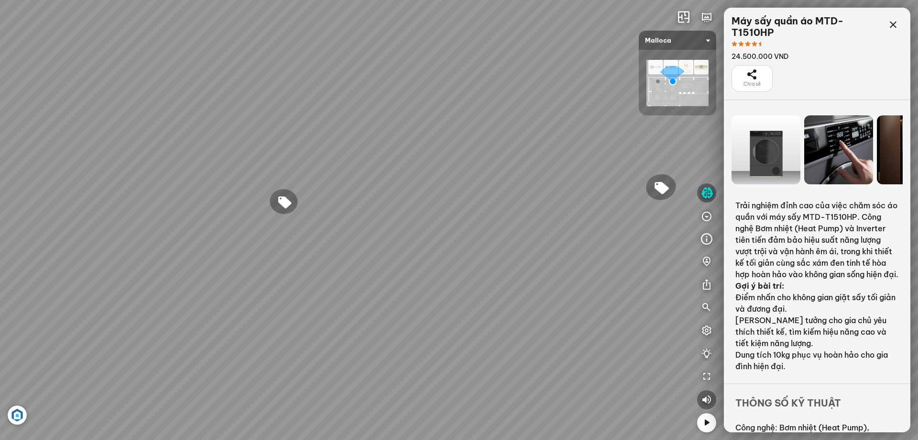
drag, startPoint x: 460, startPoint y: 252, endPoint x: 317, endPoint y: 266, distance: 144.2
click at [318, 266] on div "Chậu rửa chén hai hộc bán thủ công Malloca MS 610T 9.460.000 VND Máy hút khói k…" at bounding box center [459, 220] width 918 height 440
drag, startPoint x: 489, startPoint y: 235, endPoint x: 291, endPoint y: 249, distance: 198.6
click at [313, 249] on div "Chậu rửa chén hai hộc bán thủ công Malloca MS 610T 9.460.000 VND Máy hút khói k…" at bounding box center [459, 220] width 918 height 440
drag, startPoint x: 465, startPoint y: 257, endPoint x: 471, endPoint y: 282, distance: 25.4
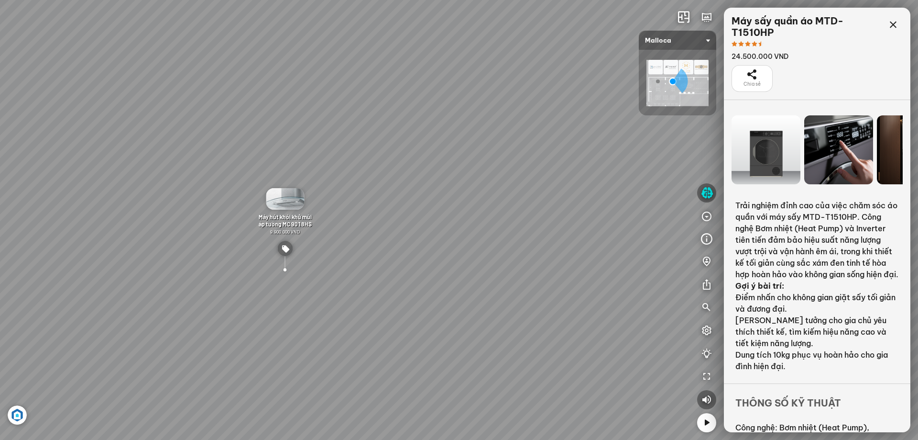
click at [471, 282] on div "Chậu rửa chén hai hộc bán thủ công Malloca MS 610T 9.460.000 VND Máy hút khói k…" at bounding box center [459, 220] width 918 height 440
drag, startPoint x: 471, startPoint y: 281, endPoint x: 415, endPoint y: 70, distance: 218.4
click at [448, 97] on div "Chậu rửa chén hai hộc bán thủ công Malloca MS 610T 9.460.000 VND Máy hút khói k…" at bounding box center [459, 220] width 918 height 440
click at [432, 354] on div "Chậu rửa chén hai hộc bán thủ công Malloca MS 610T 9.460.000 VND Máy hút khói k…" at bounding box center [459, 220] width 918 height 440
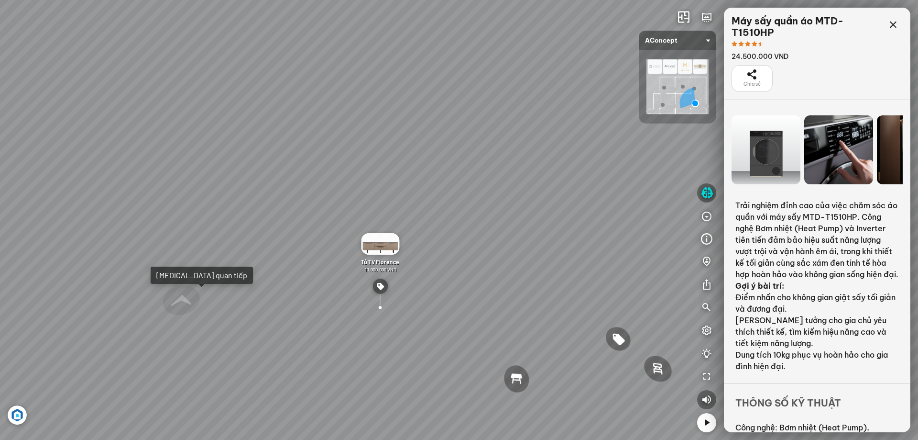
drag, startPoint x: 430, startPoint y: 268, endPoint x: 501, endPoint y: 310, distance: 82.4
click at [500, 310] on div "Ghế ăn Andrew 3.200.000 VND Ghế ăn Wilma 1.800.000 VND Sofa 3 chỗ [PERSON_NAME]…" at bounding box center [459, 220] width 918 height 440
click at [389, 265] on span "Tủ TV Florence" at bounding box center [389, 263] width 38 height 7
